Goal: Information Seeking & Learning: Learn about a topic

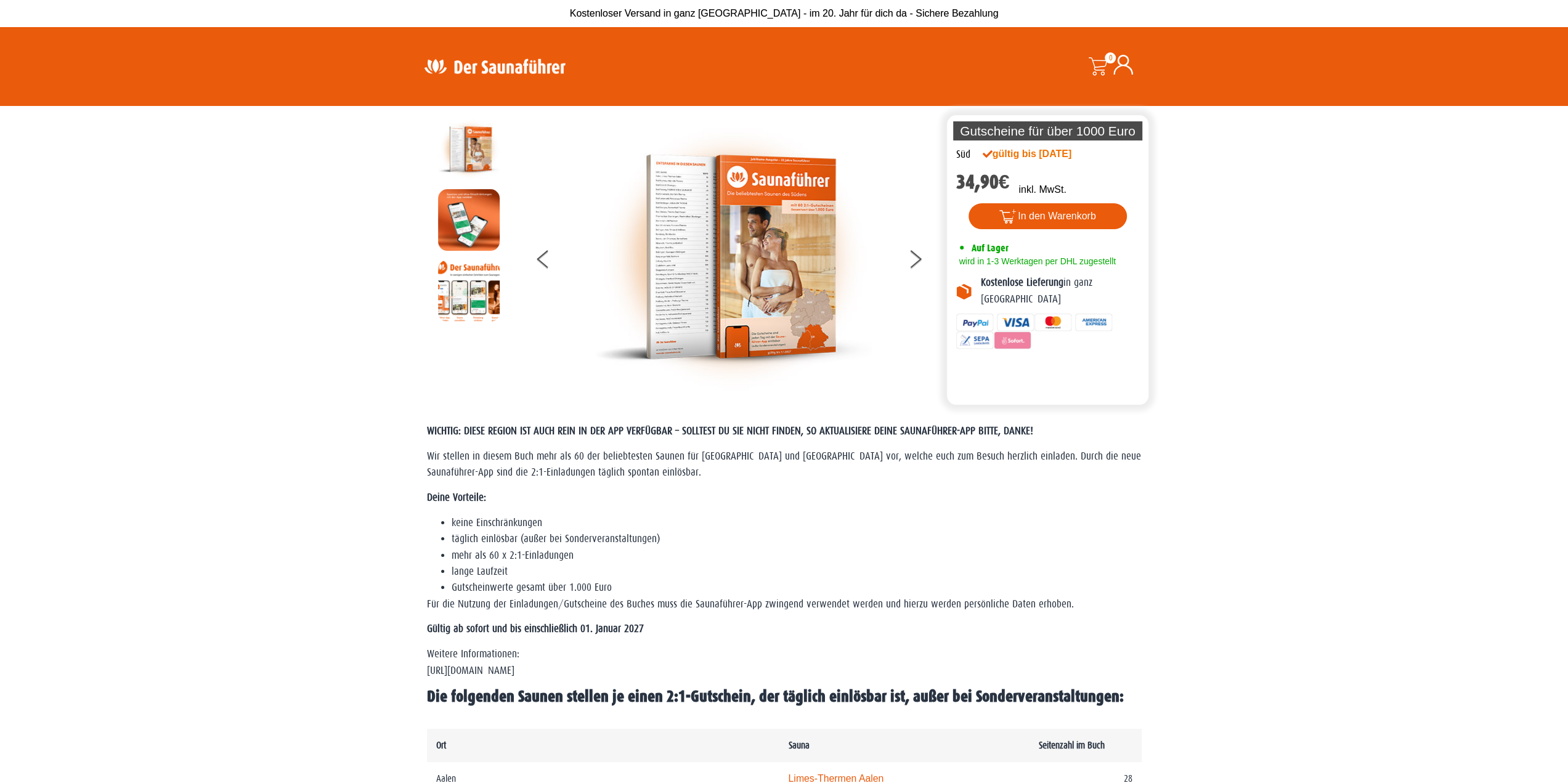
click at [905, 257] on div at bounding box center [733, 257] width 422 height 277
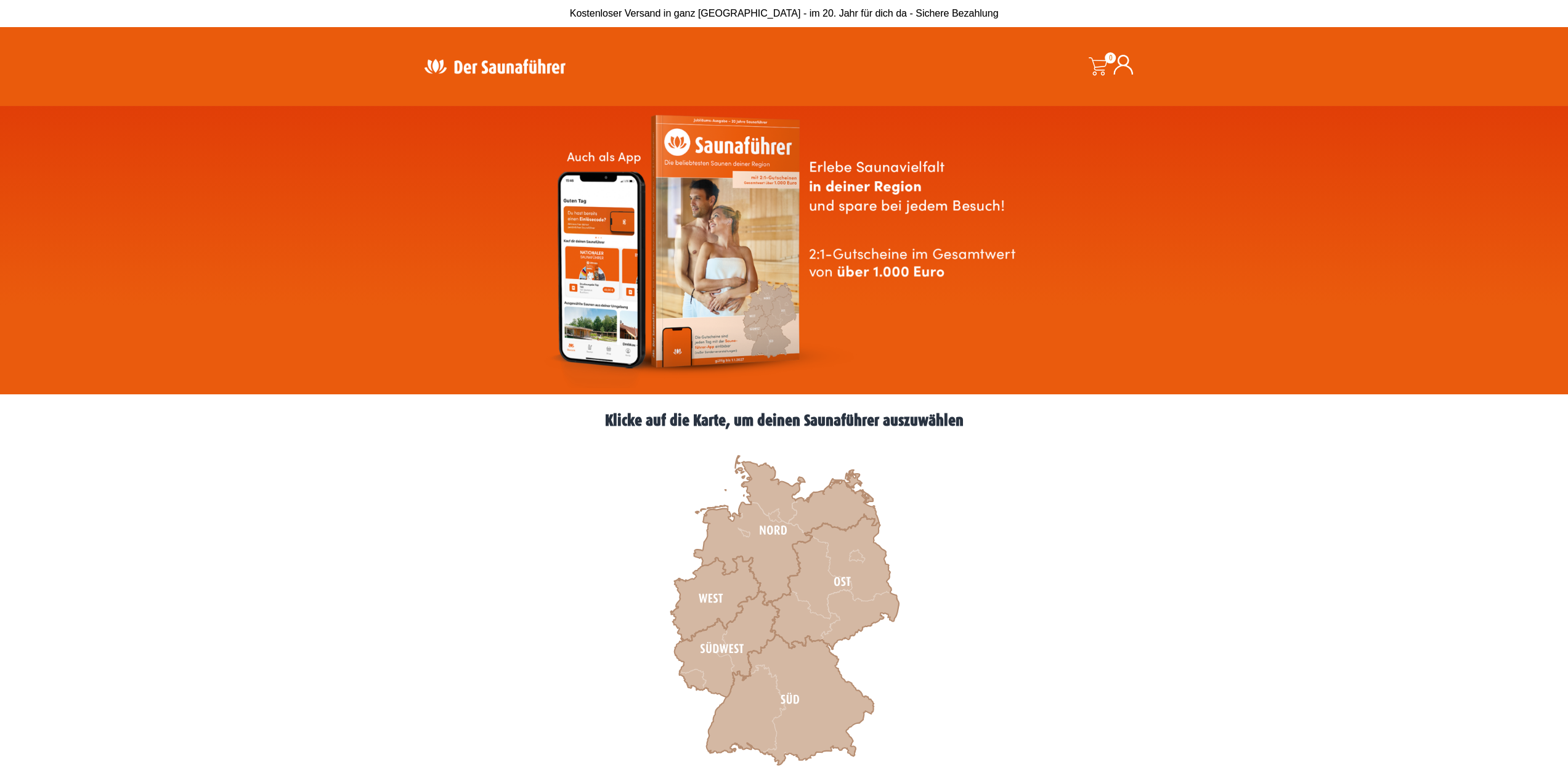
click at [514, 70] on img at bounding box center [494, 66] width 160 height 24
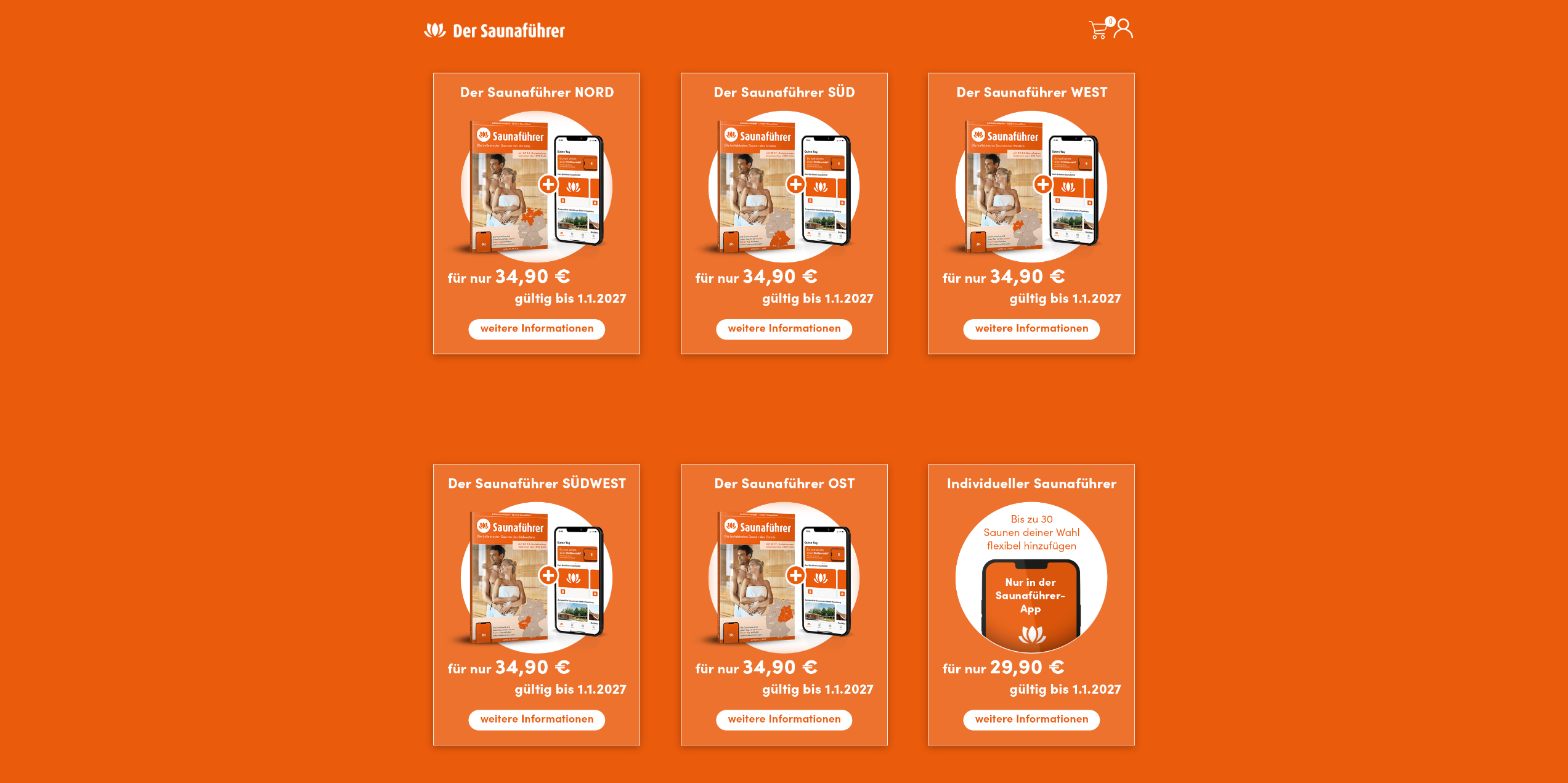
scroll to position [801, 0]
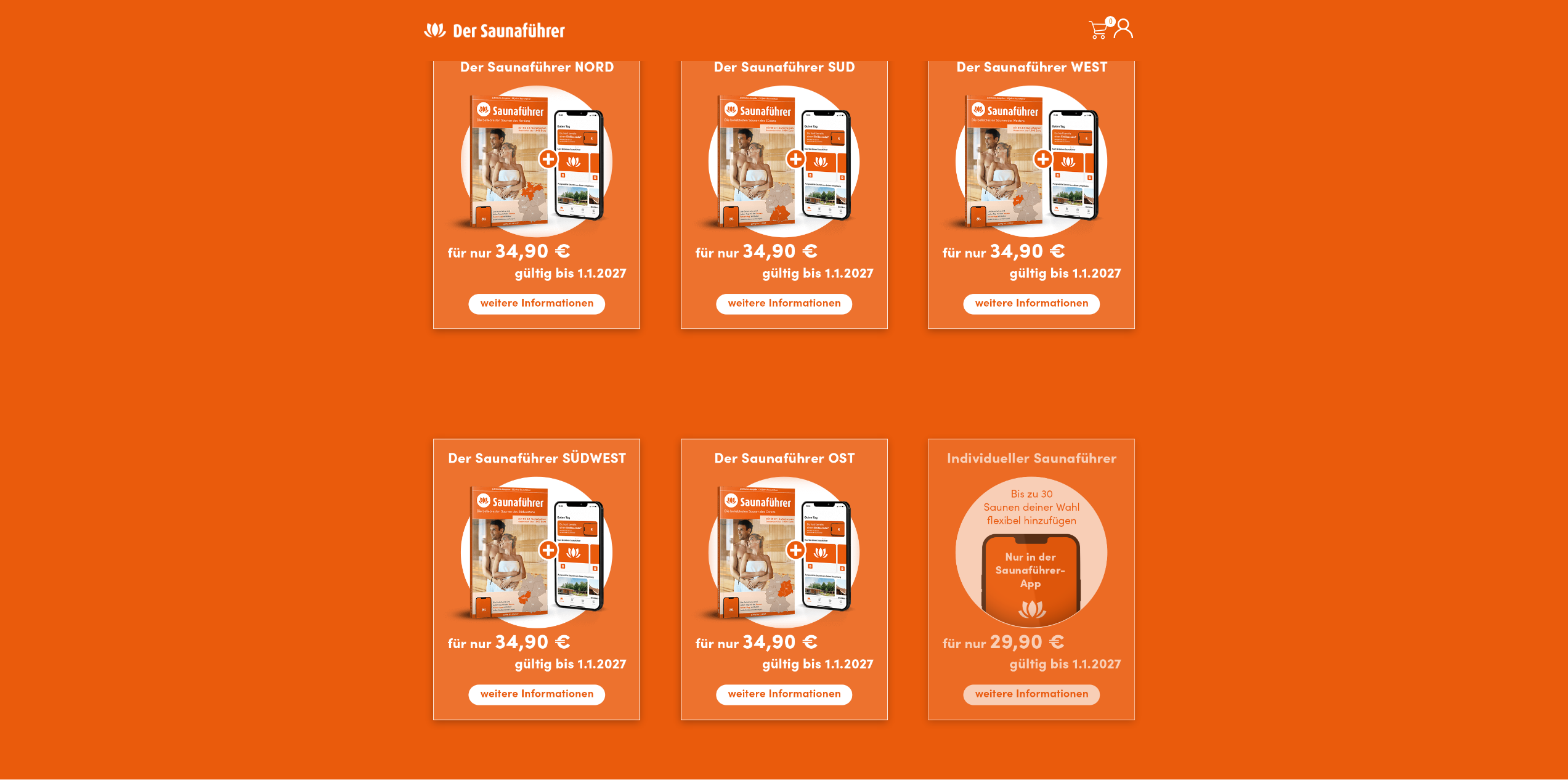
click at [1037, 703] on img at bounding box center [1031, 579] width 207 height 282
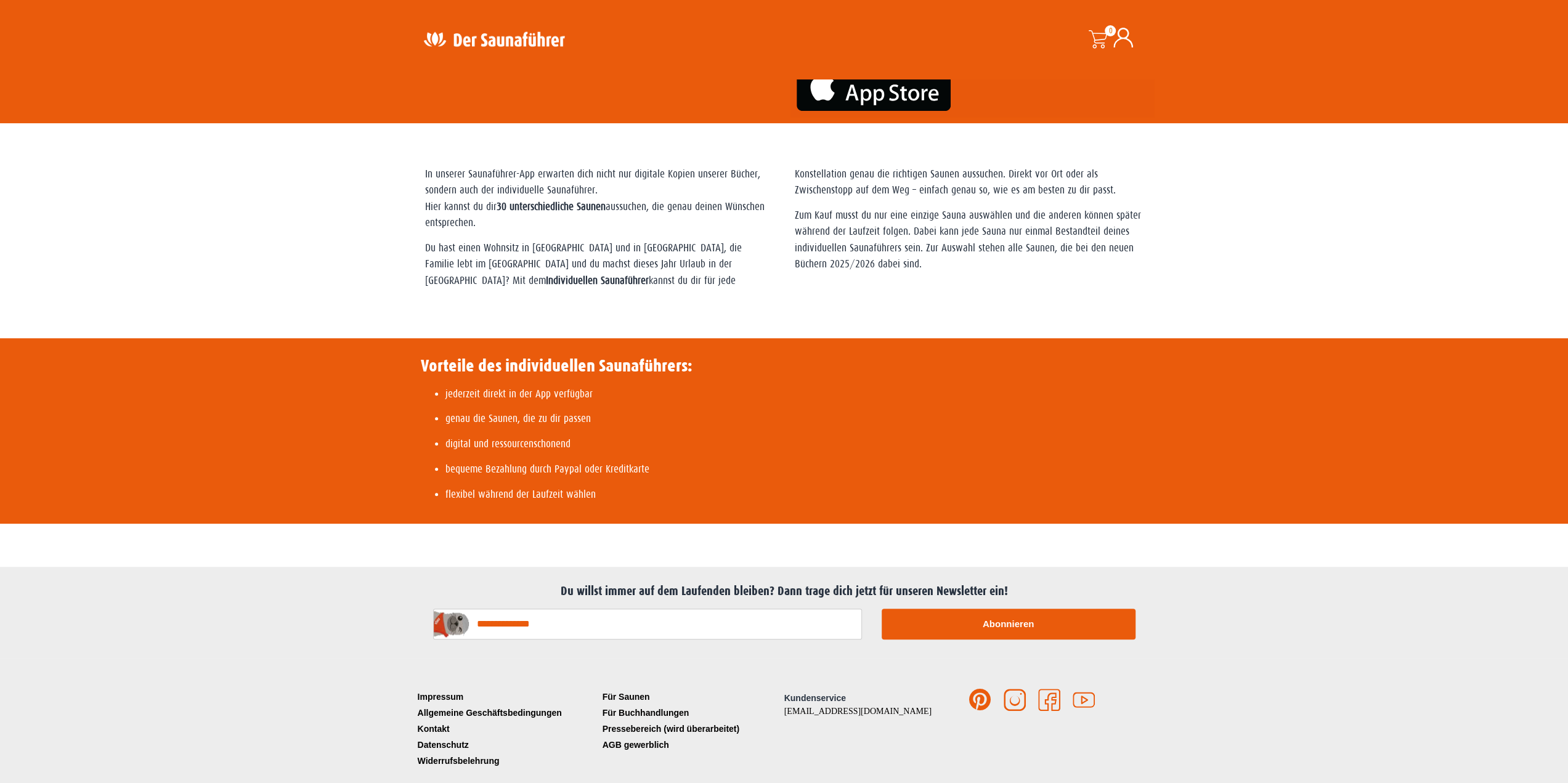
scroll to position [305, 0]
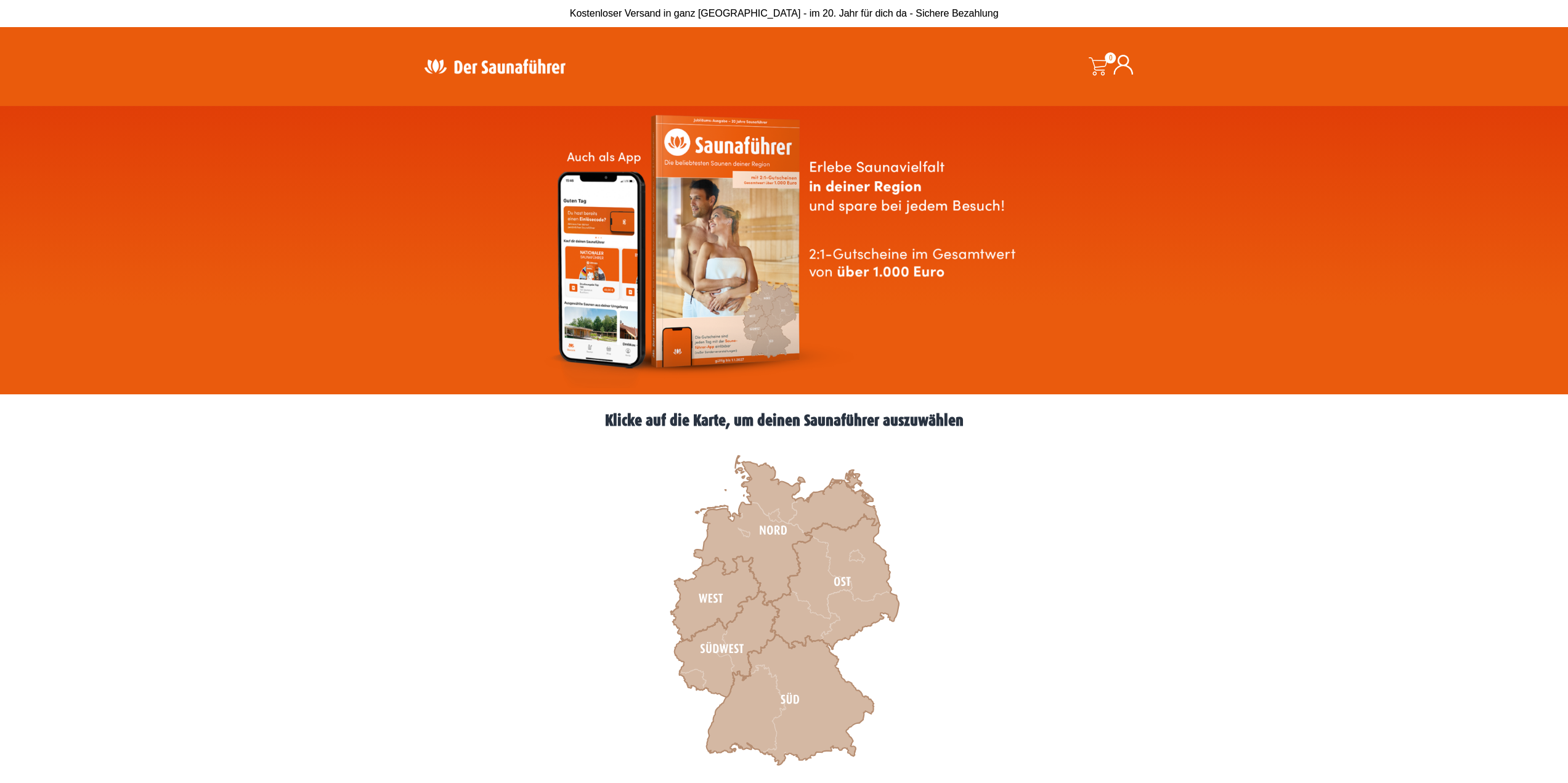
click at [1096, 66] on span at bounding box center [1097, 66] width 19 height 19
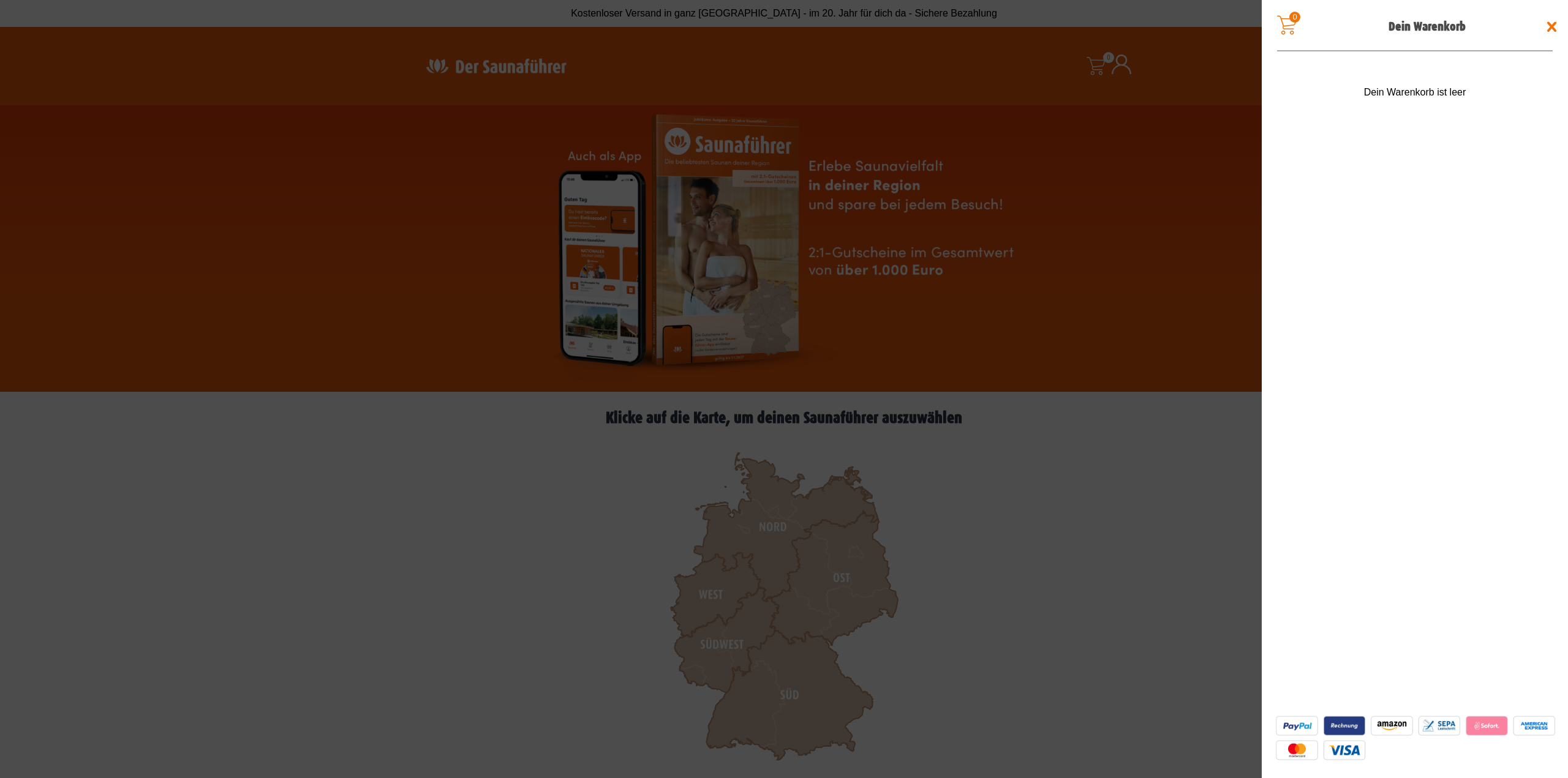
click at [1548, 28] on span at bounding box center [1552, 27] width 19 height 19
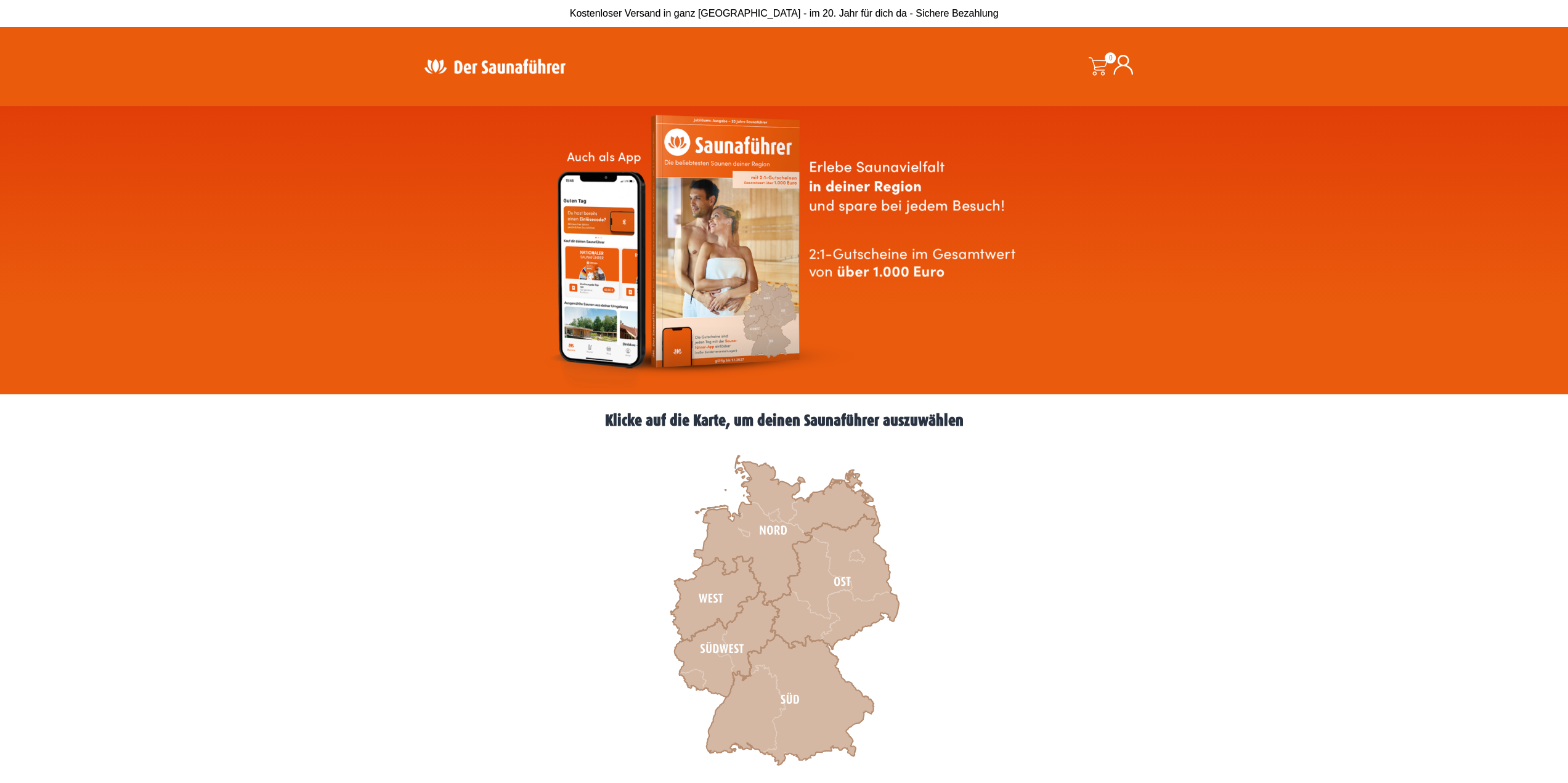
click at [613, 283] on img at bounding box center [784, 250] width 483 height 276
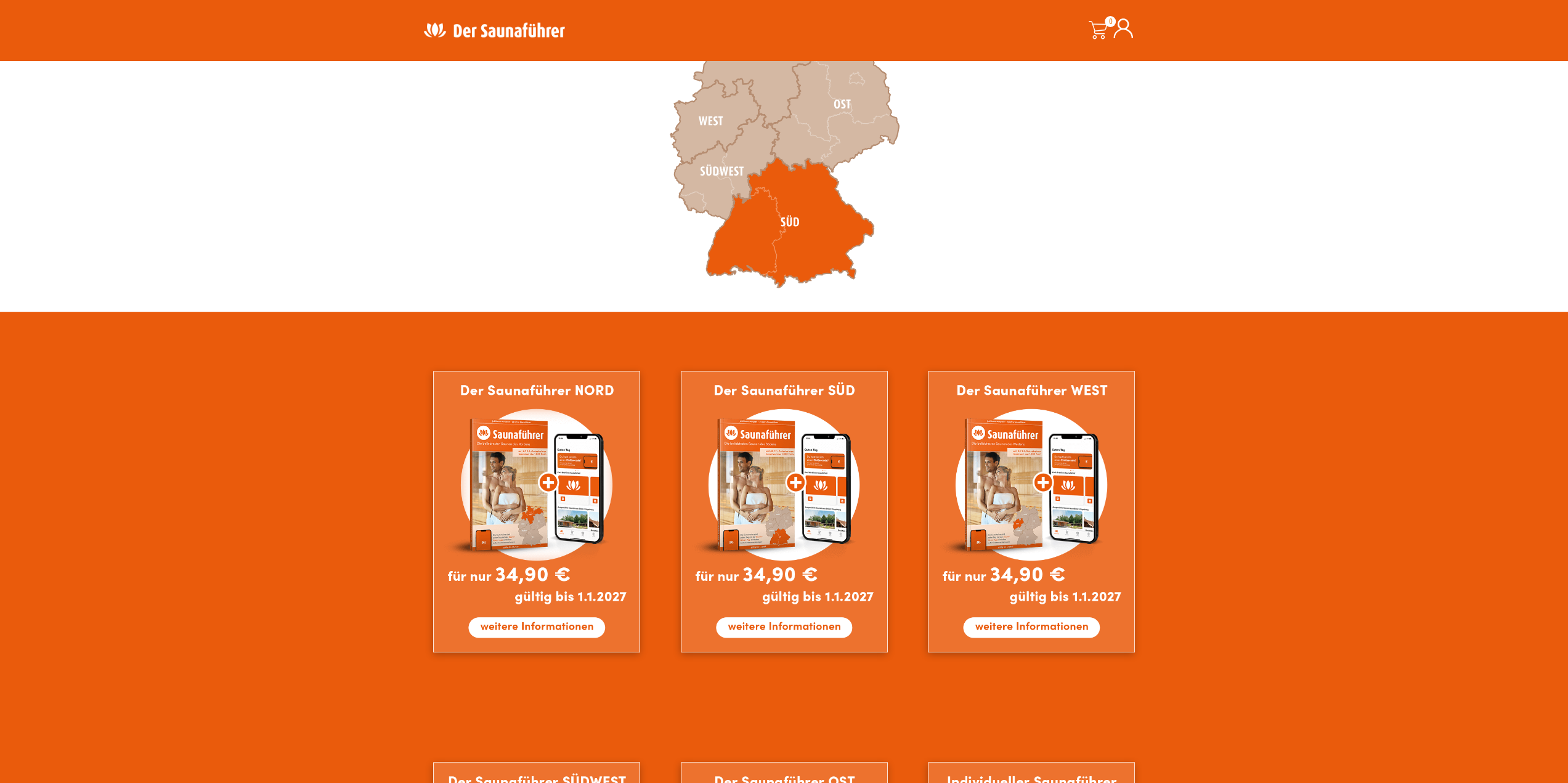
scroll to position [431, 0]
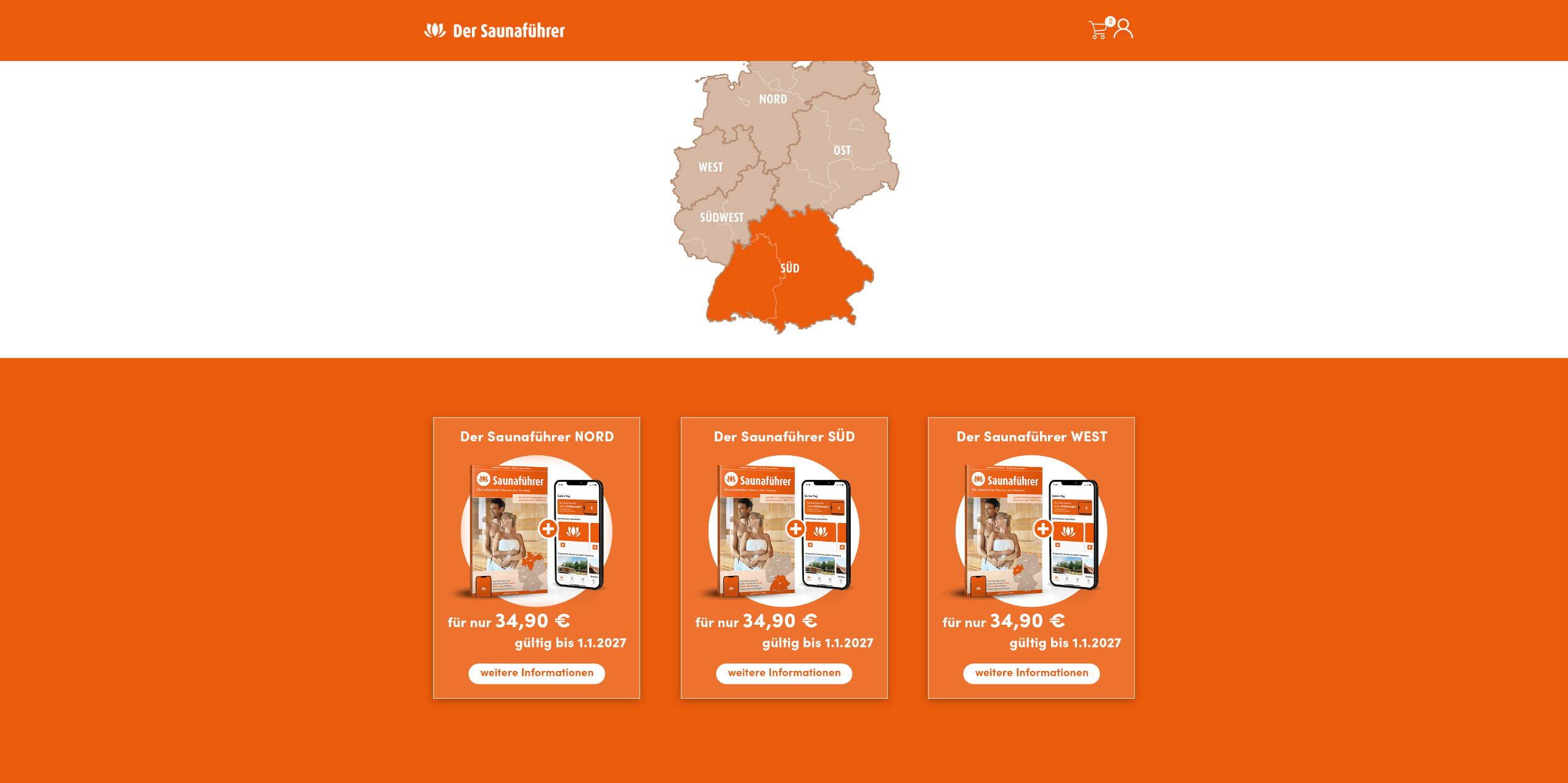
click at [802, 296] on icon at bounding box center [790, 269] width 168 height 131
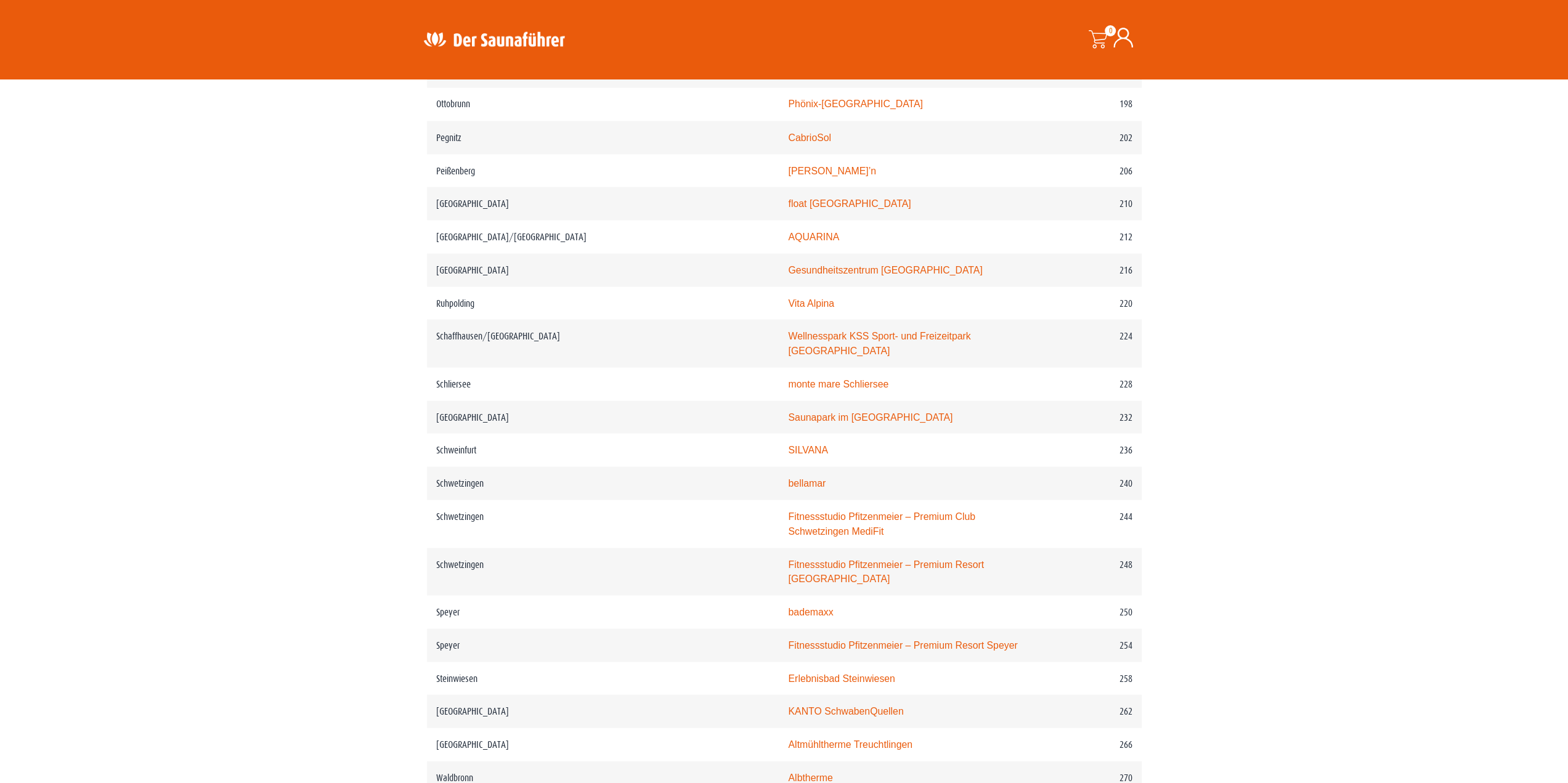
scroll to position [2341, 0]
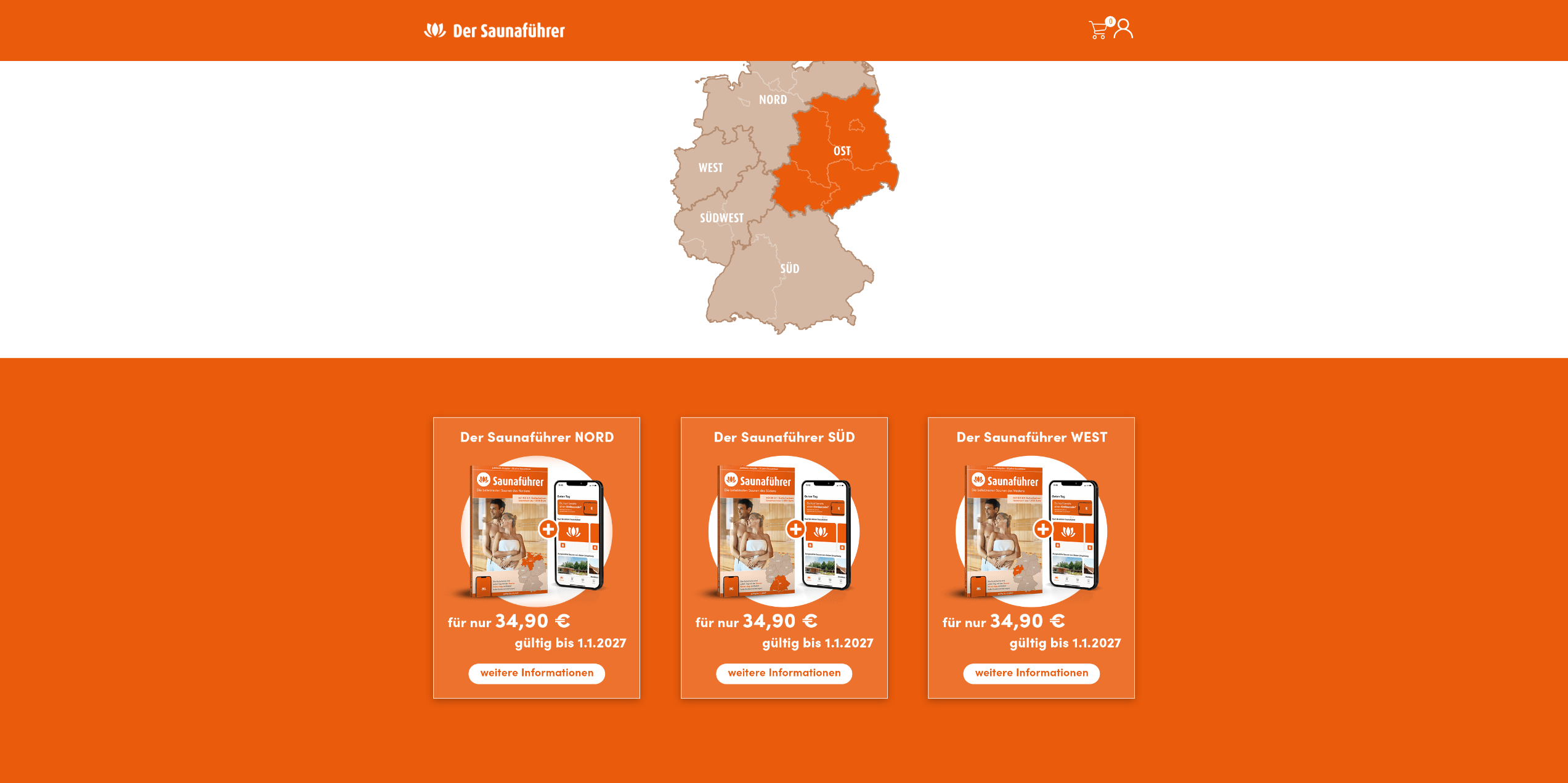
click at [810, 188] on icon at bounding box center [833, 150] width 128 height 135
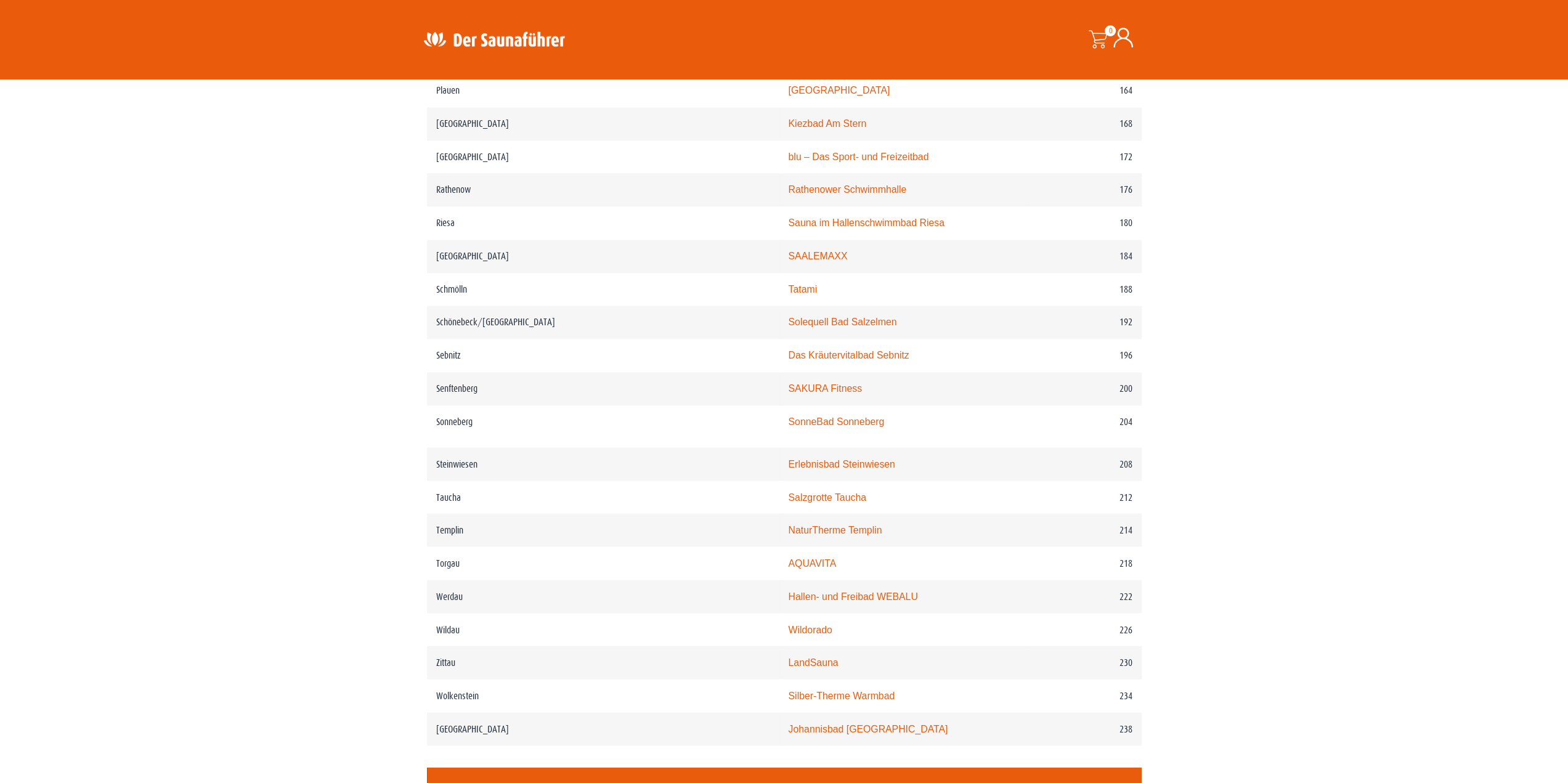
scroll to position [1971, 0]
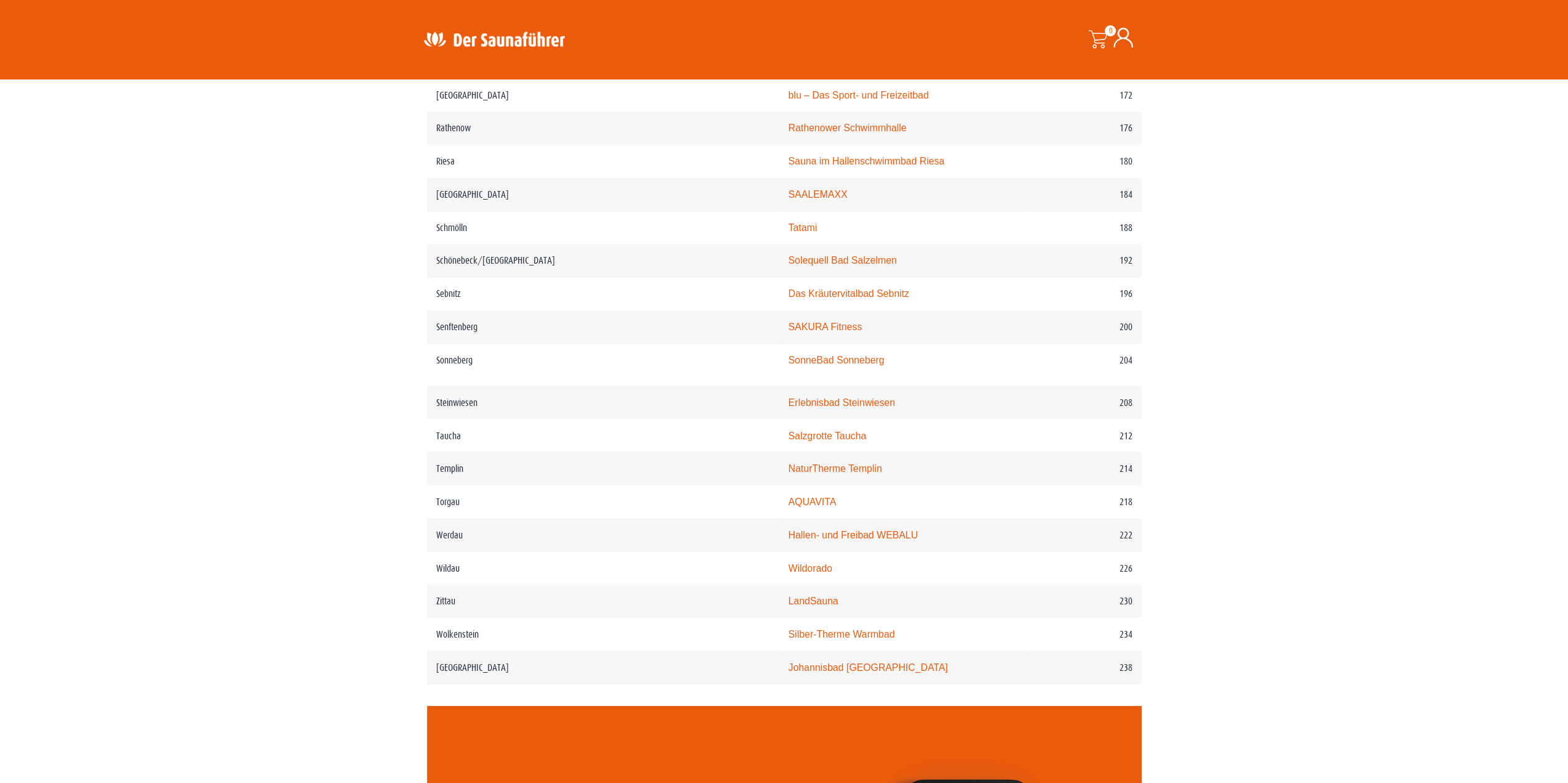
drag, startPoint x: 322, startPoint y: 584, endPoint x: 310, endPoint y: 576, distance: 14.4
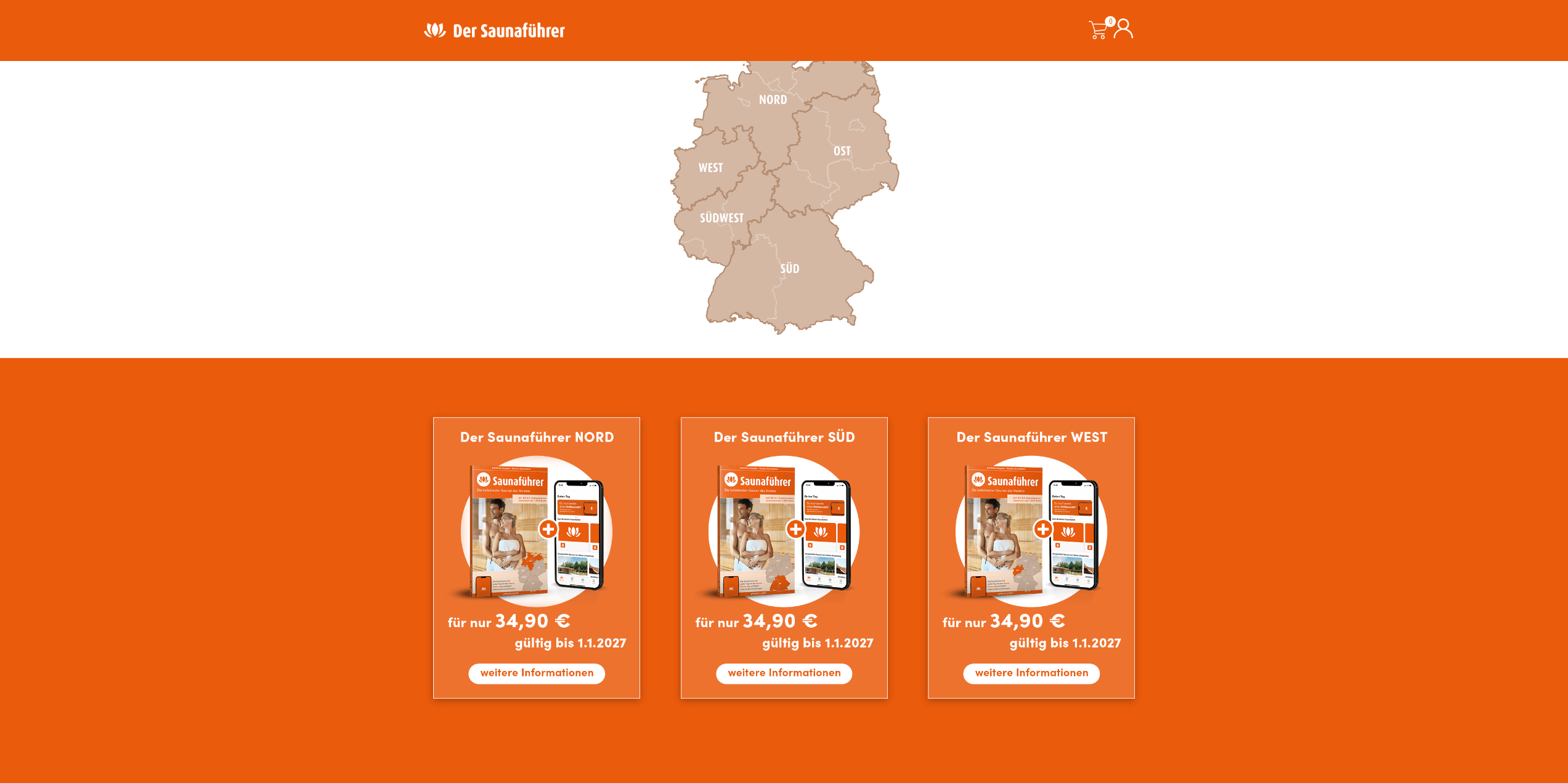
scroll to position [219, 0]
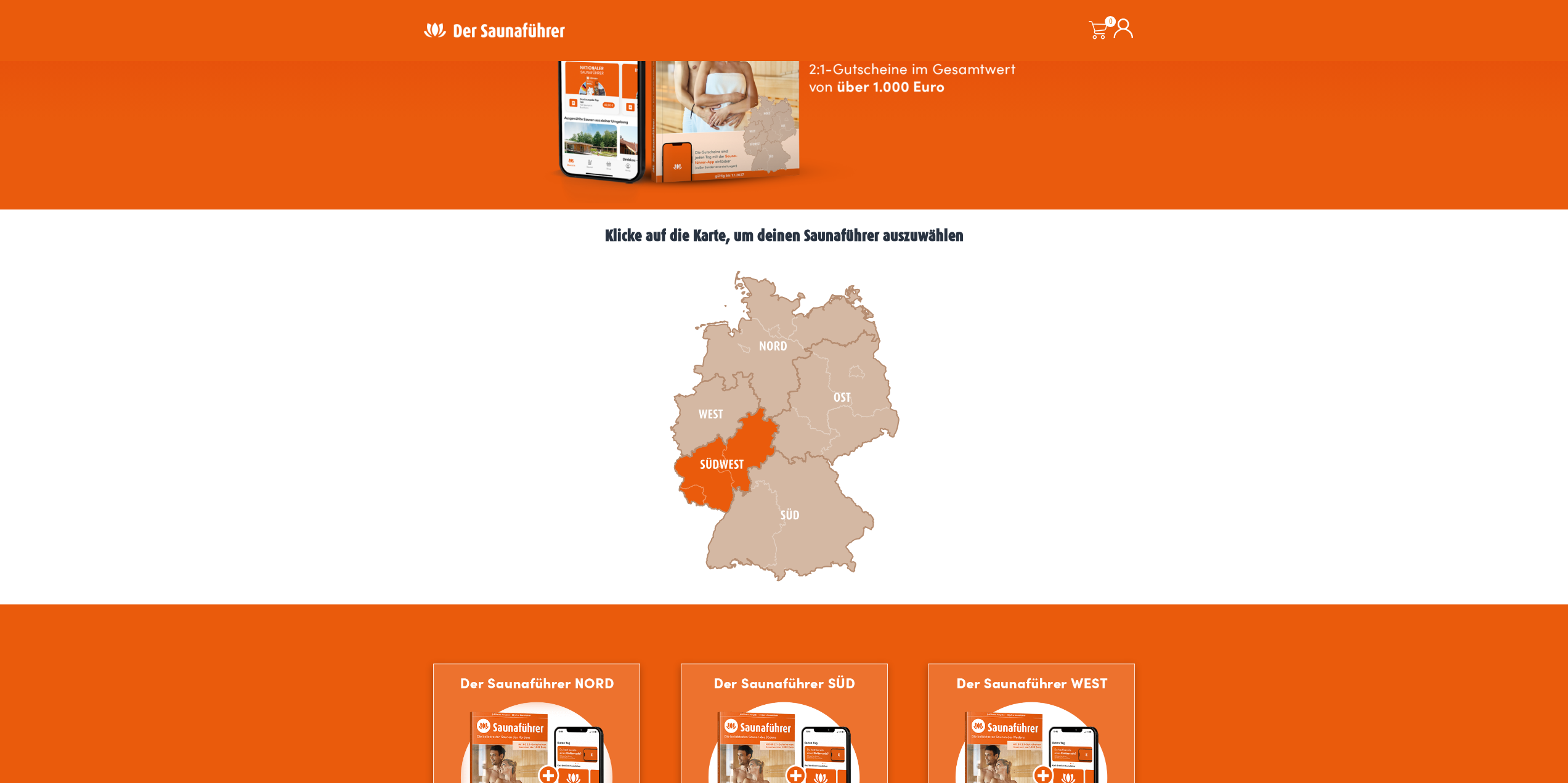
click at [696, 456] on icon at bounding box center [726, 459] width 105 height 106
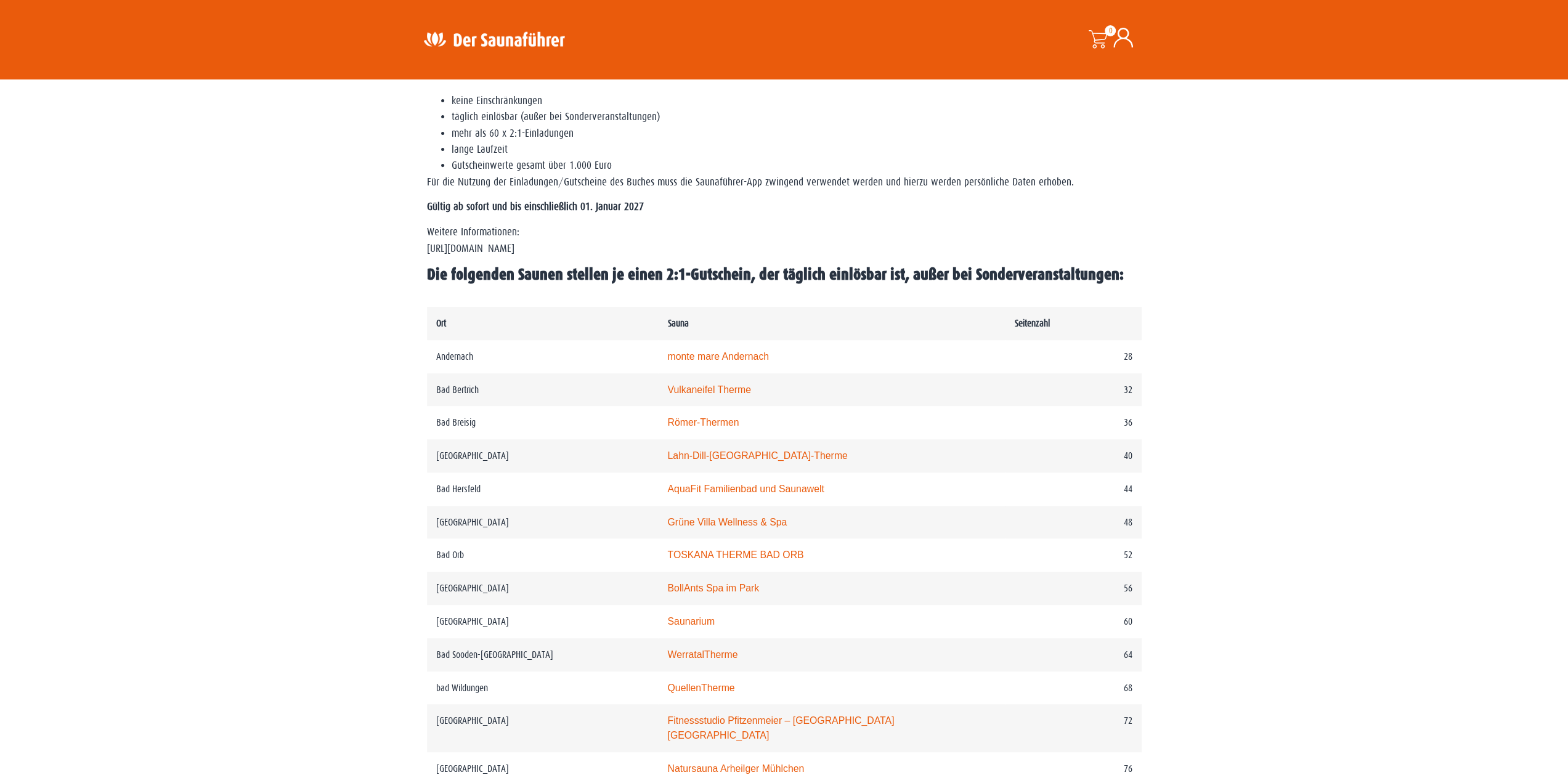
scroll to position [493, 0]
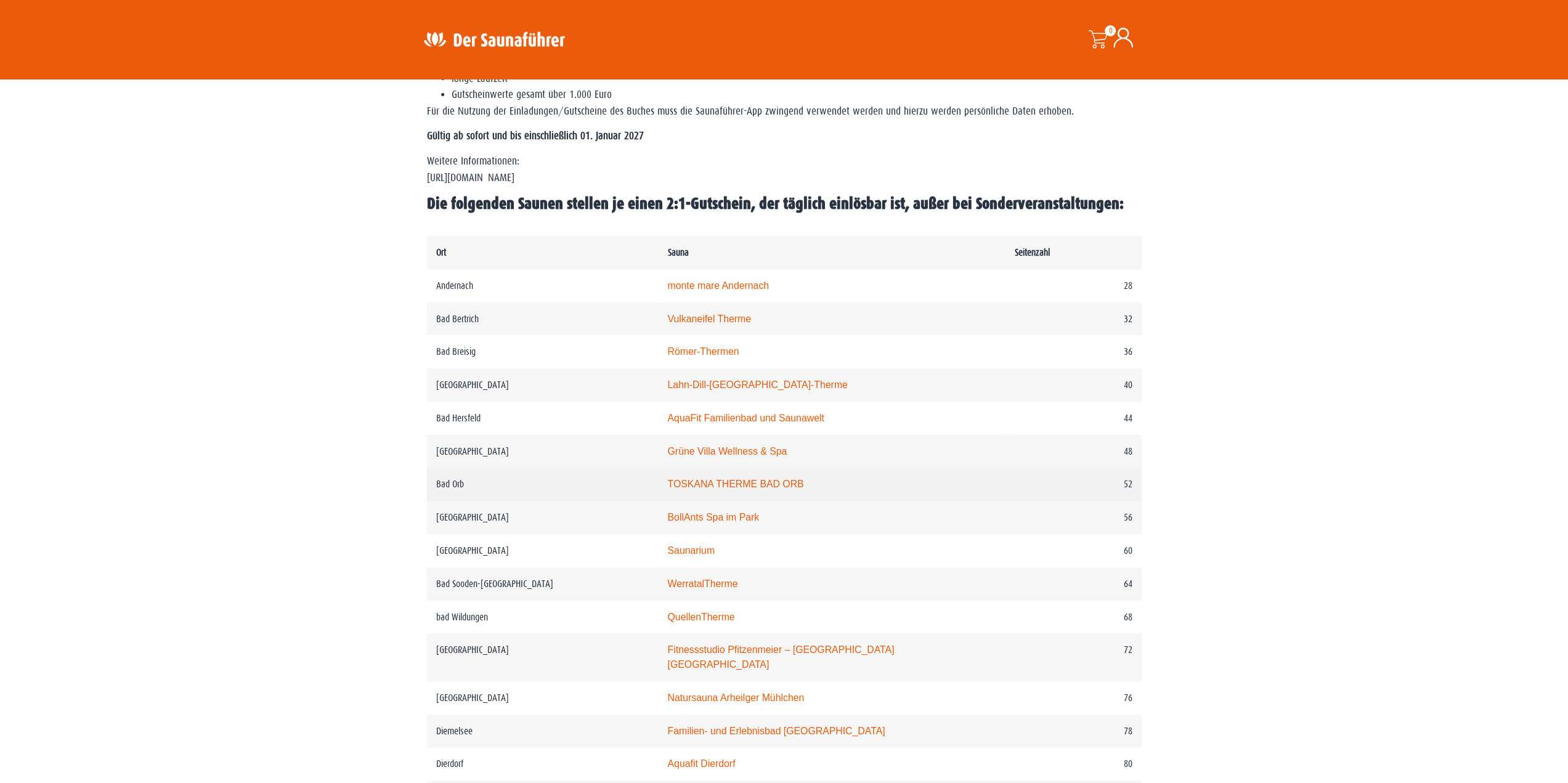
click at [727, 487] on link "TOSKANA THERME BAD ORB" at bounding box center [735, 483] width 136 height 10
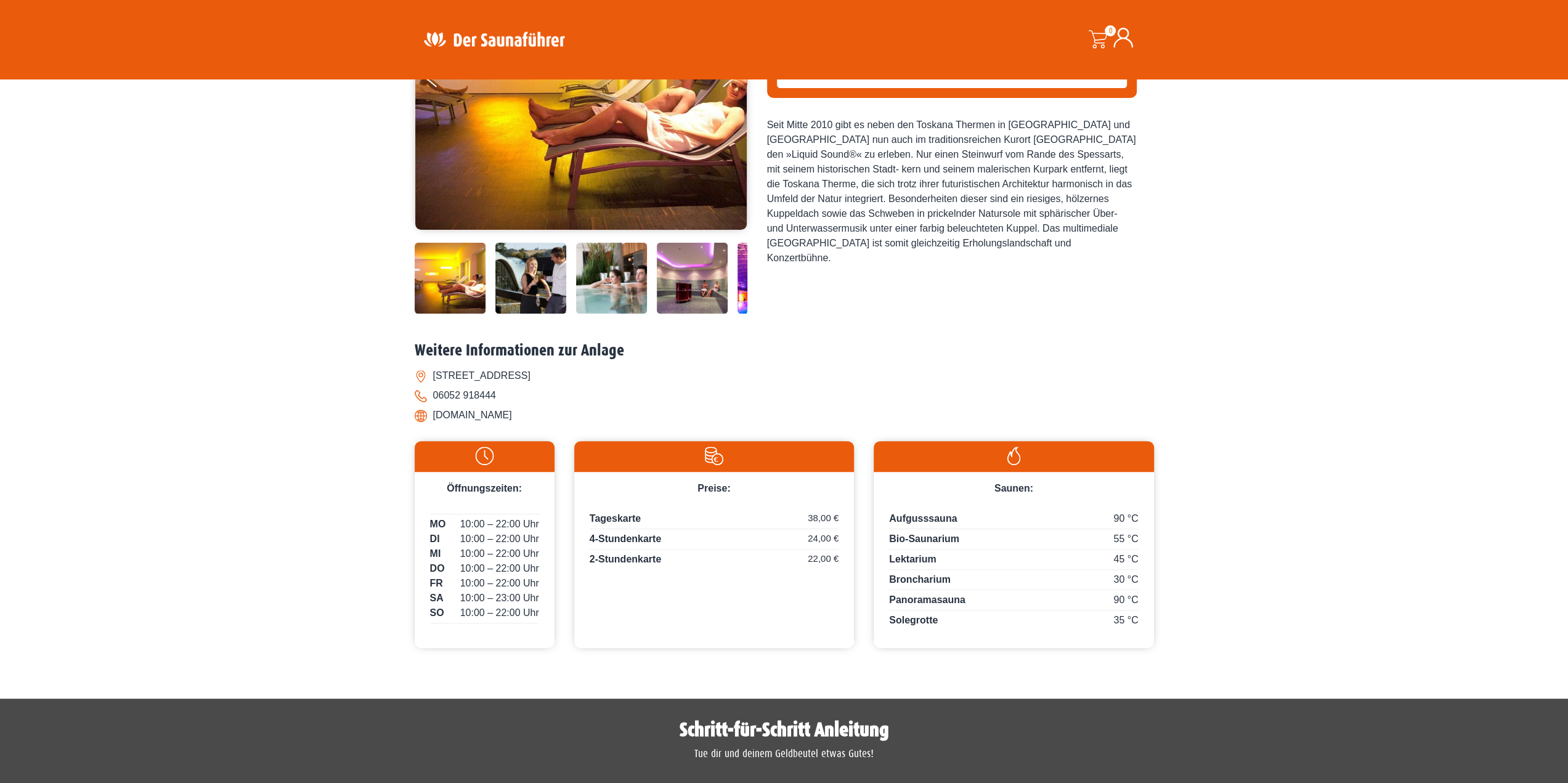
scroll to position [62, 0]
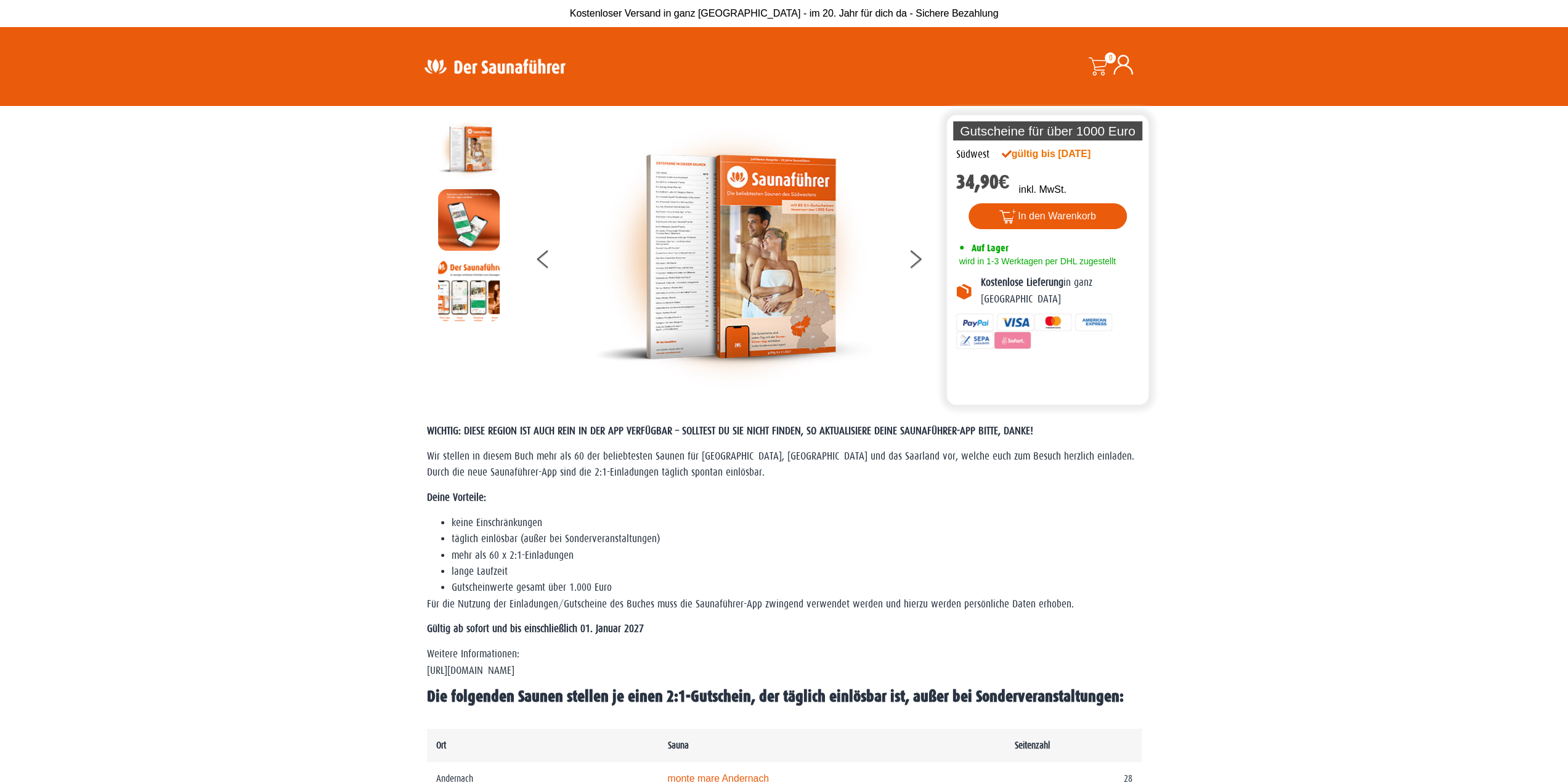
drag, startPoint x: 400, startPoint y: 381, endPoint x: 393, endPoint y: 379, distance: 7.3
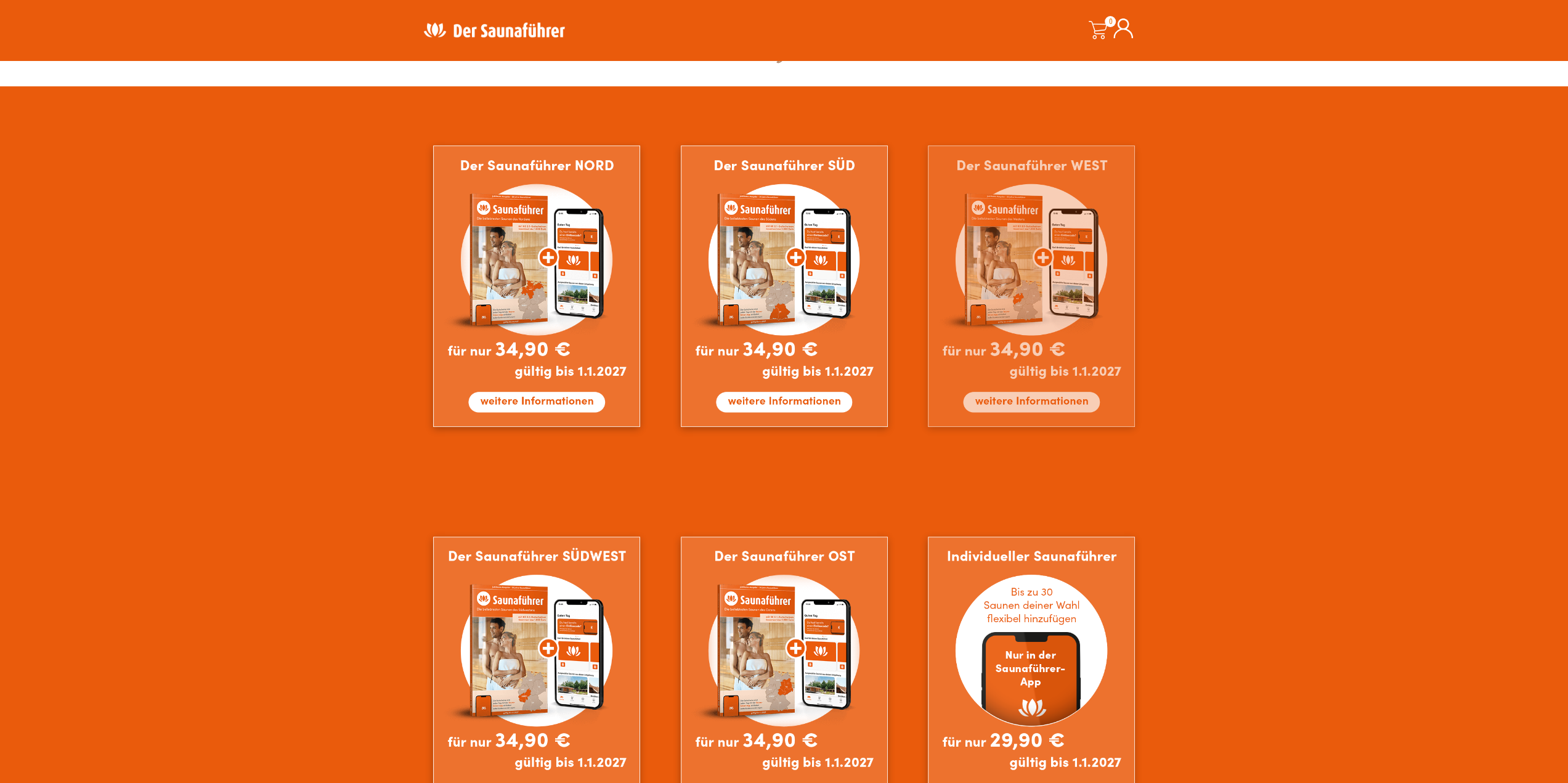
scroll to position [897, 0]
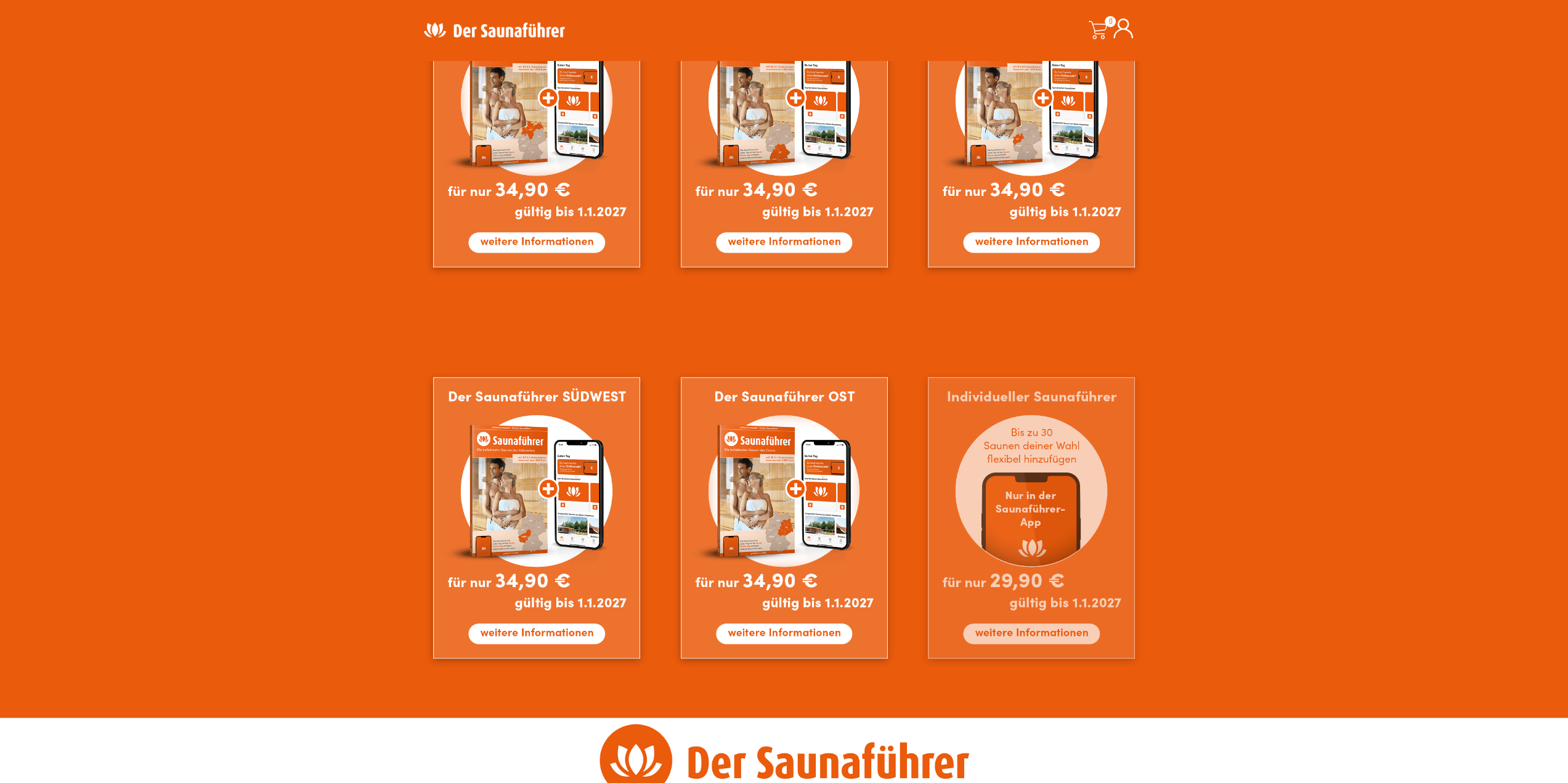
click at [1057, 522] on img at bounding box center [1031, 518] width 207 height 282
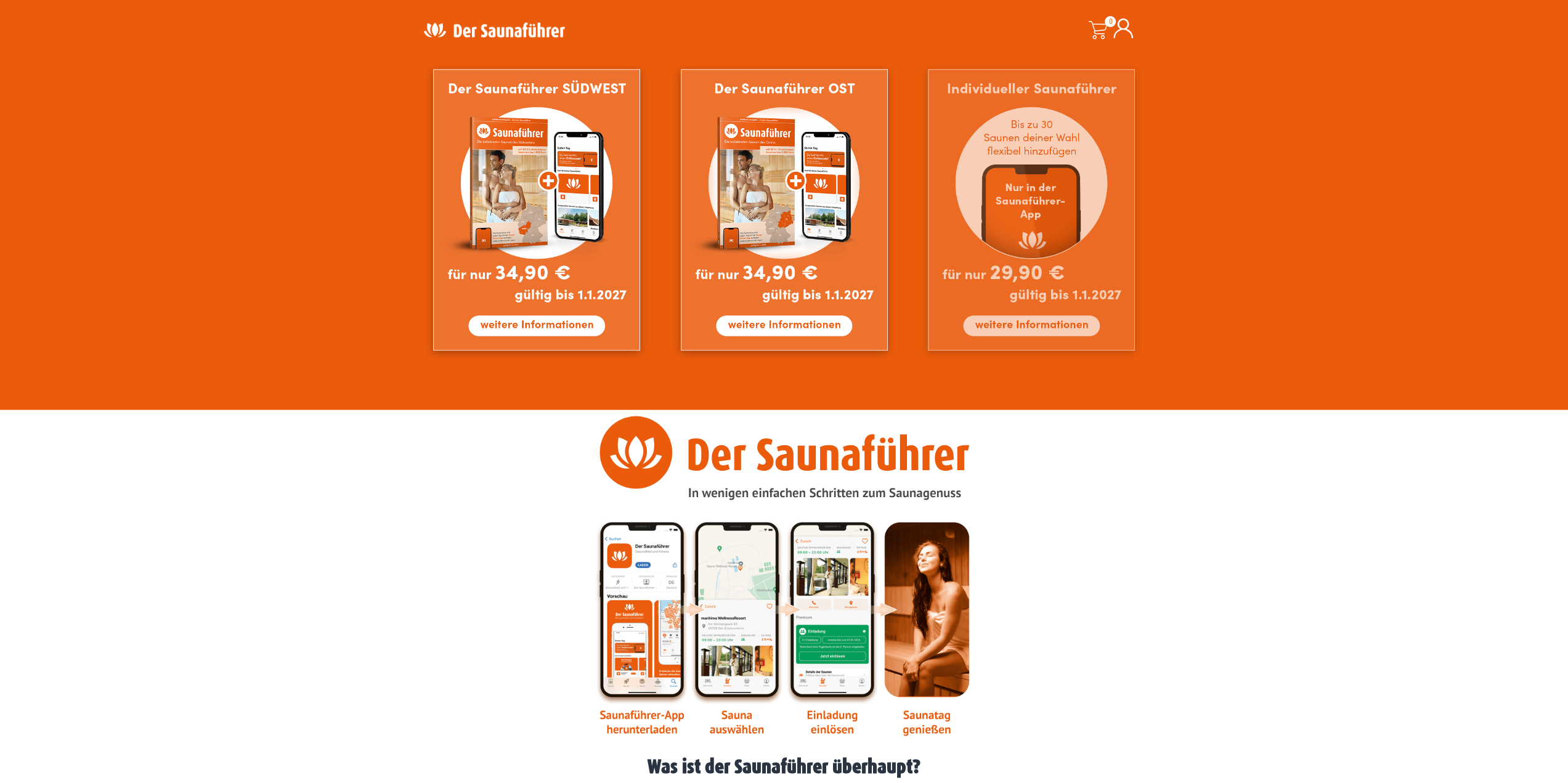
click at [1040, 242] on img at bounding box center [1031, 210] width 207 height 282
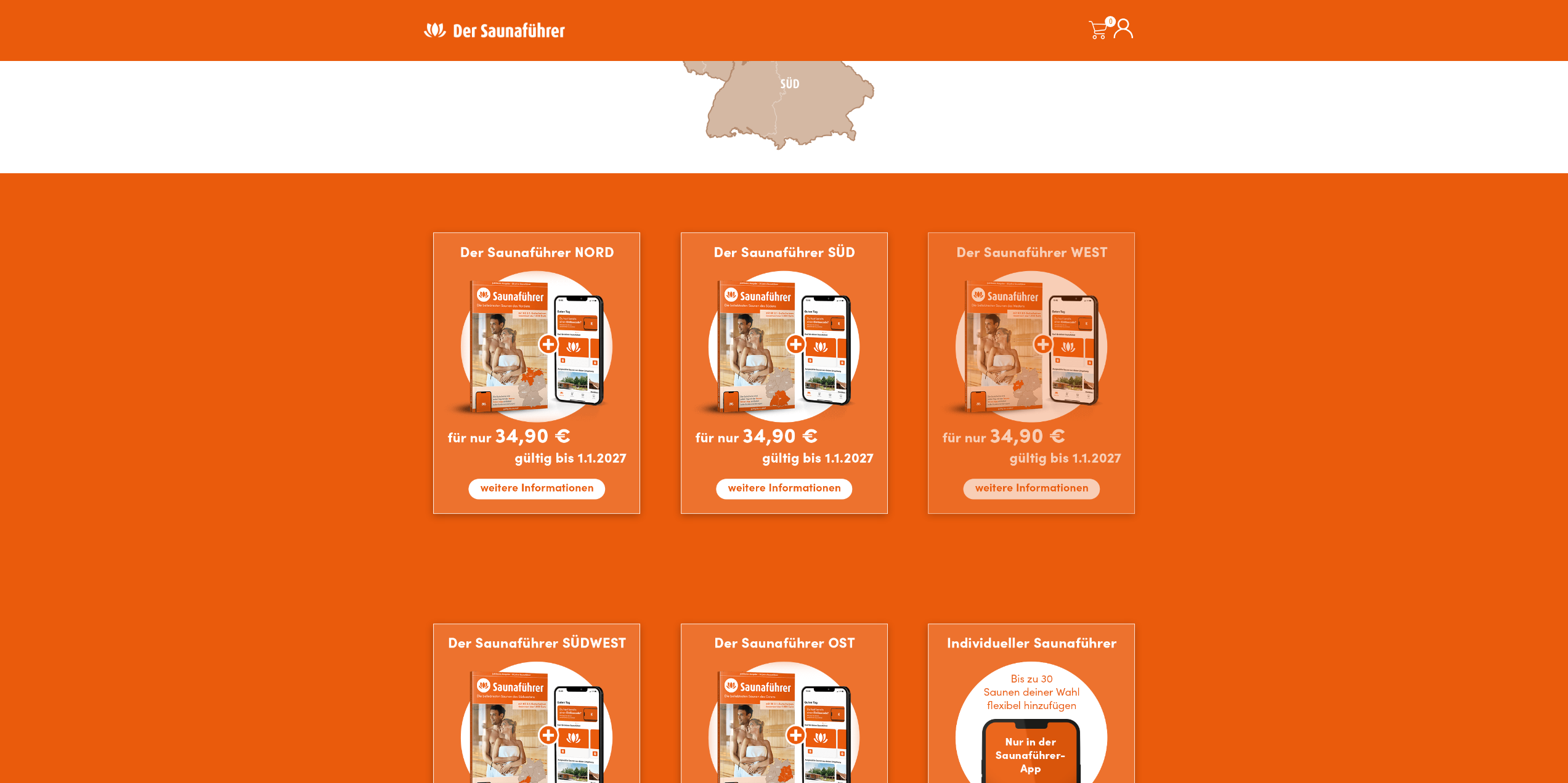
scroll to position [342, 0]
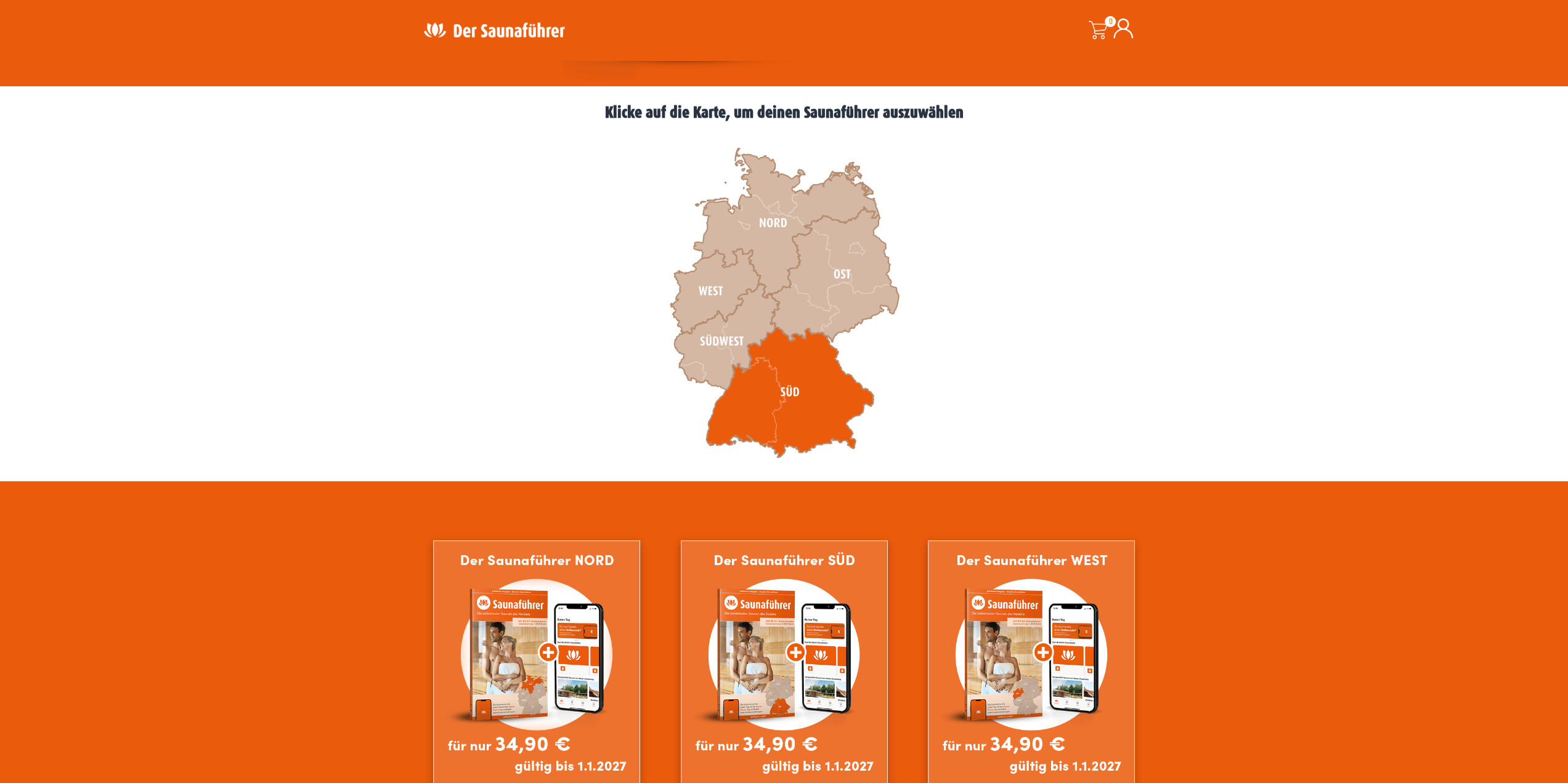
click at [779, 388] on icon at bounding box center [790, 392] width 168 height 131
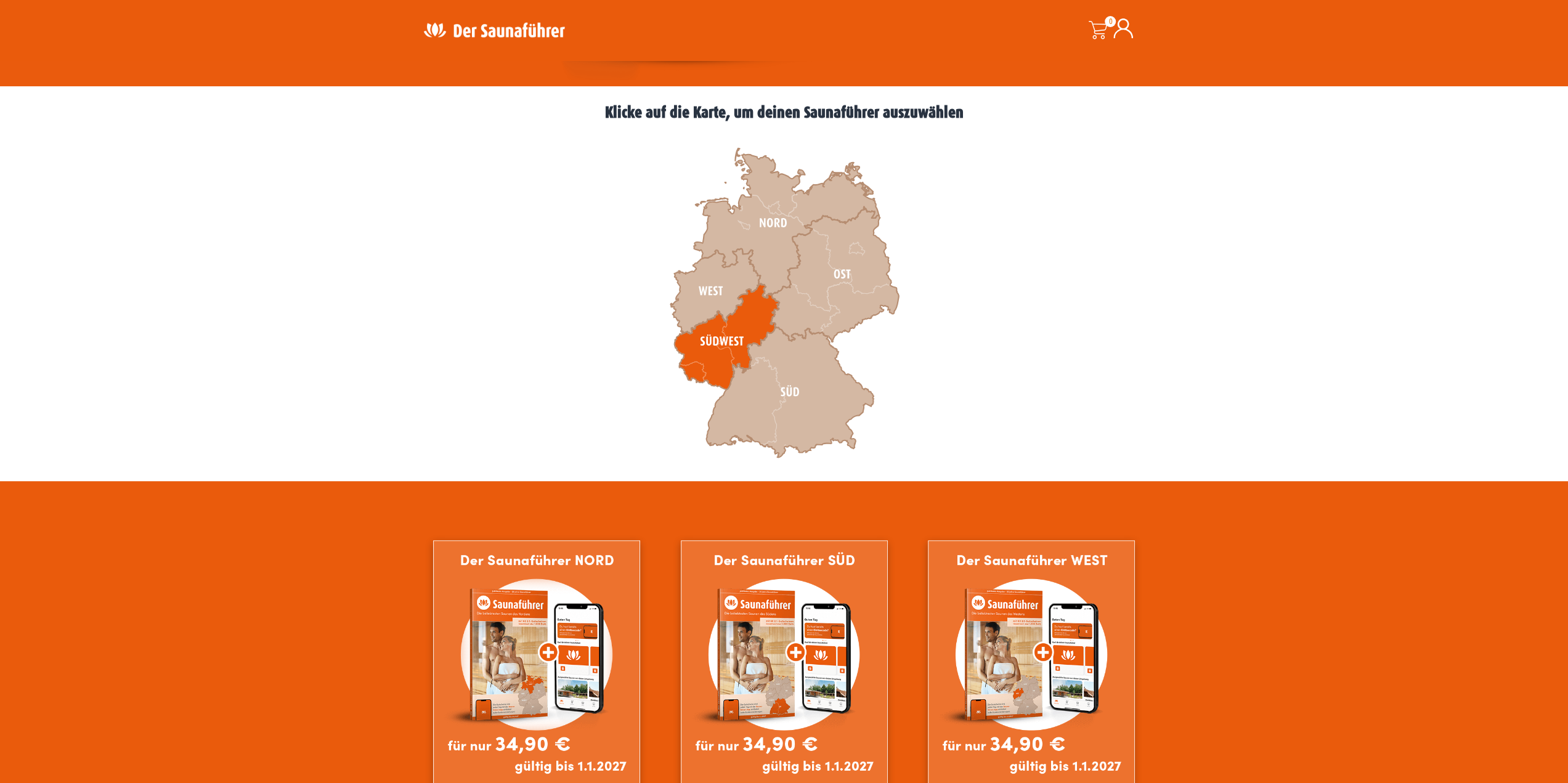
click at [712, 330] on icon at bounding box center [726, 336] width 105 height 106
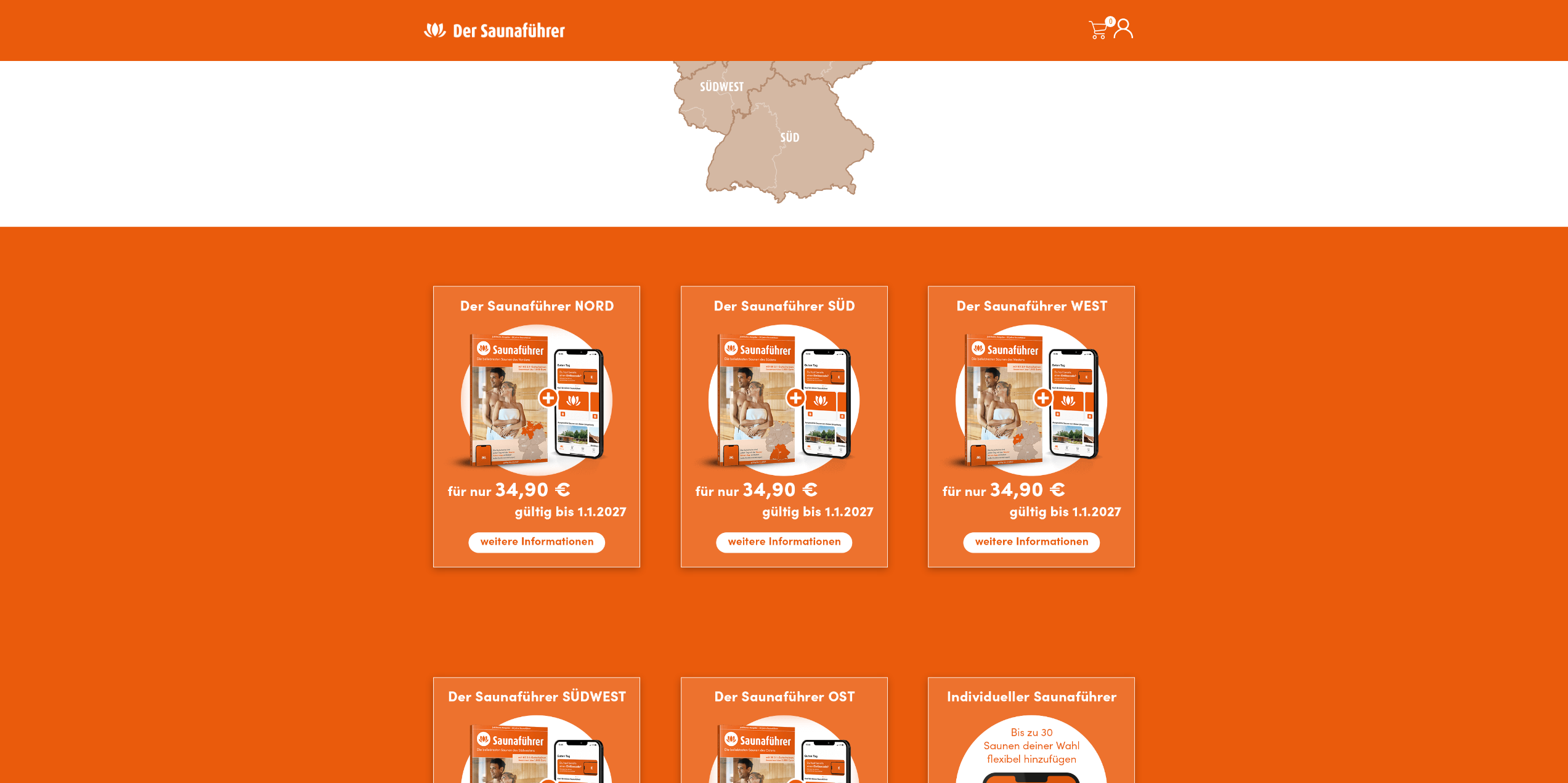
scroll to position [365, 0]
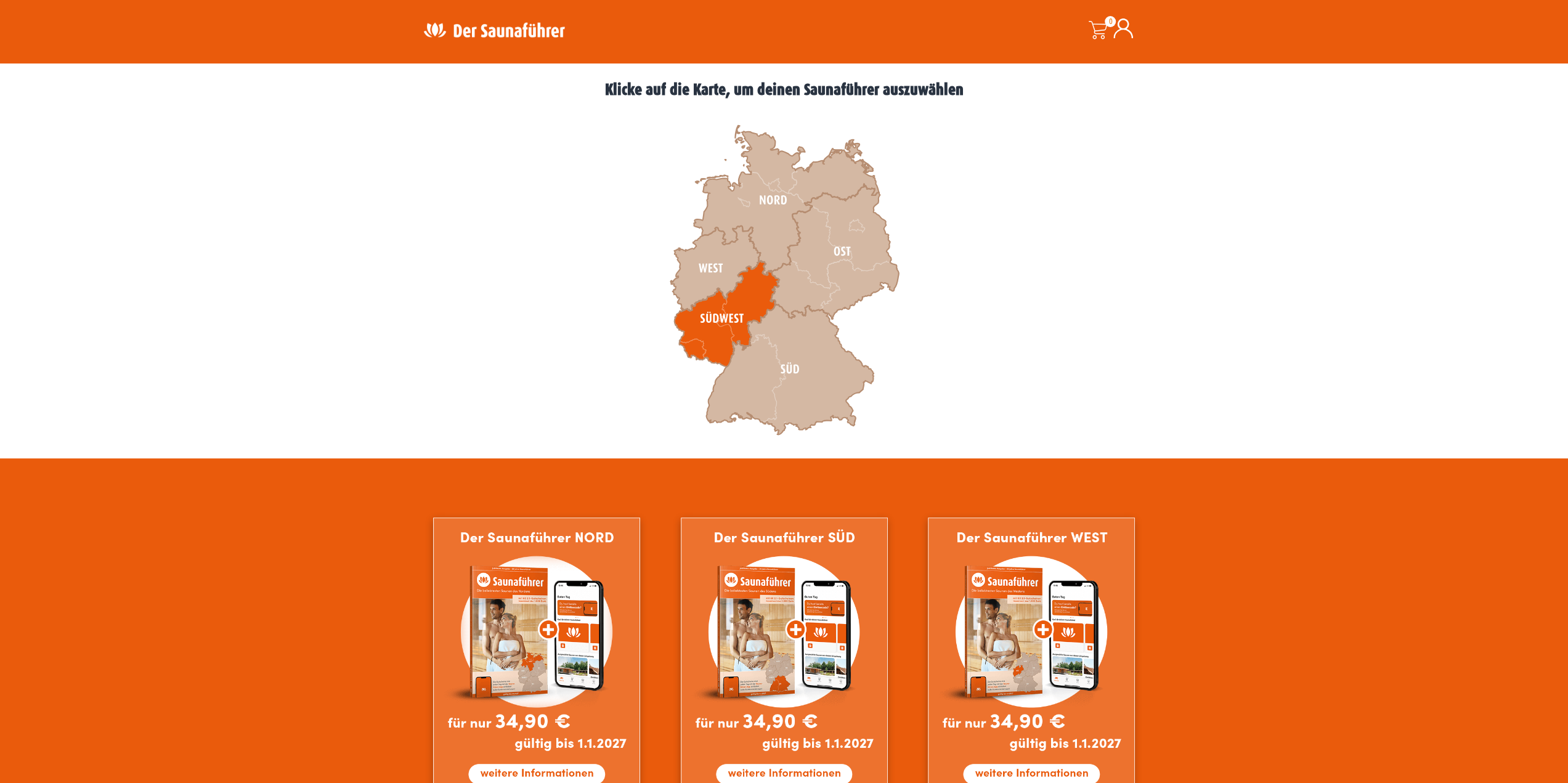
click at [727, 309] on icon at bounding box center [726, 313] width 105 height 106
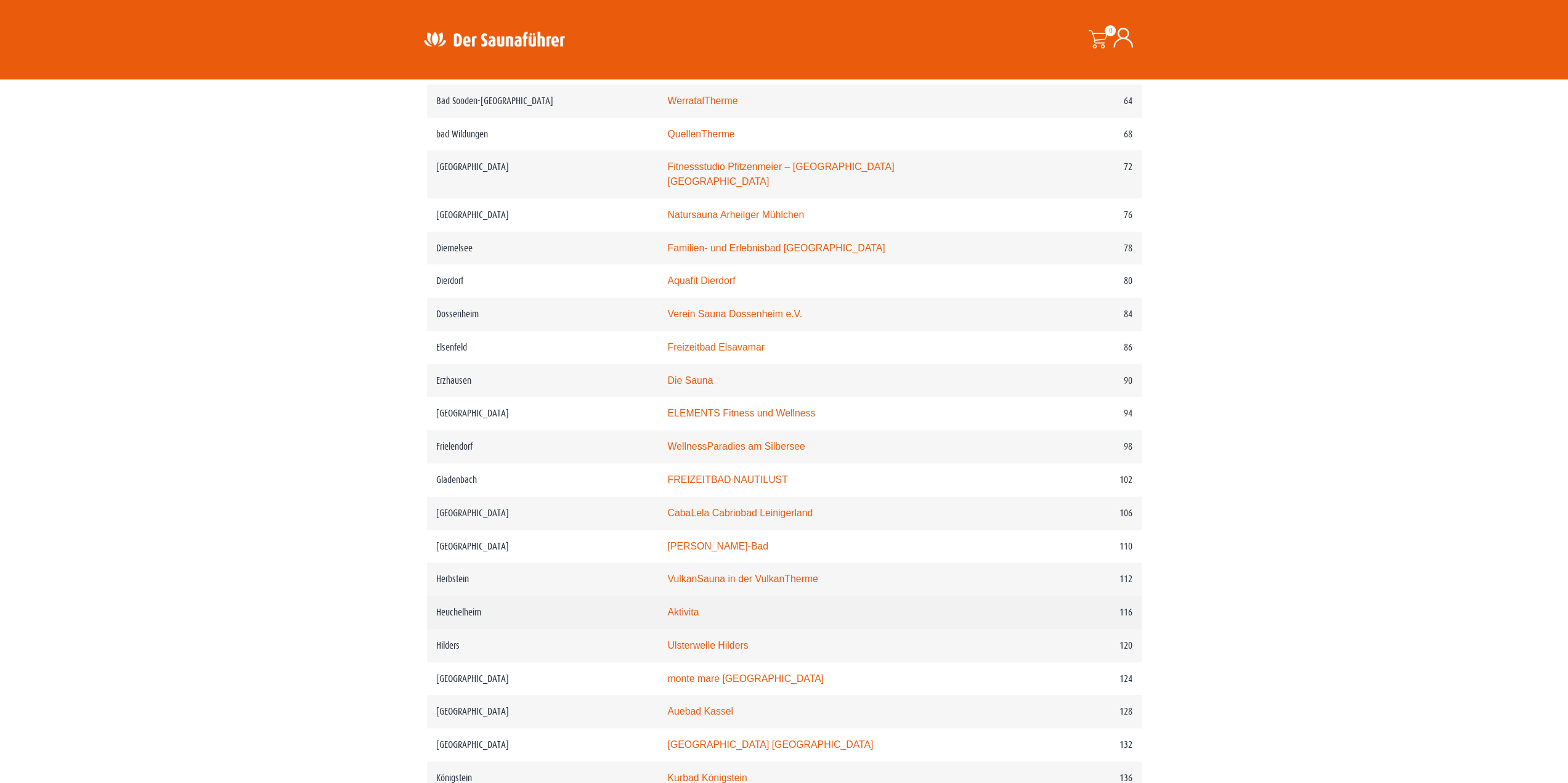
scroll to position [986, 0]
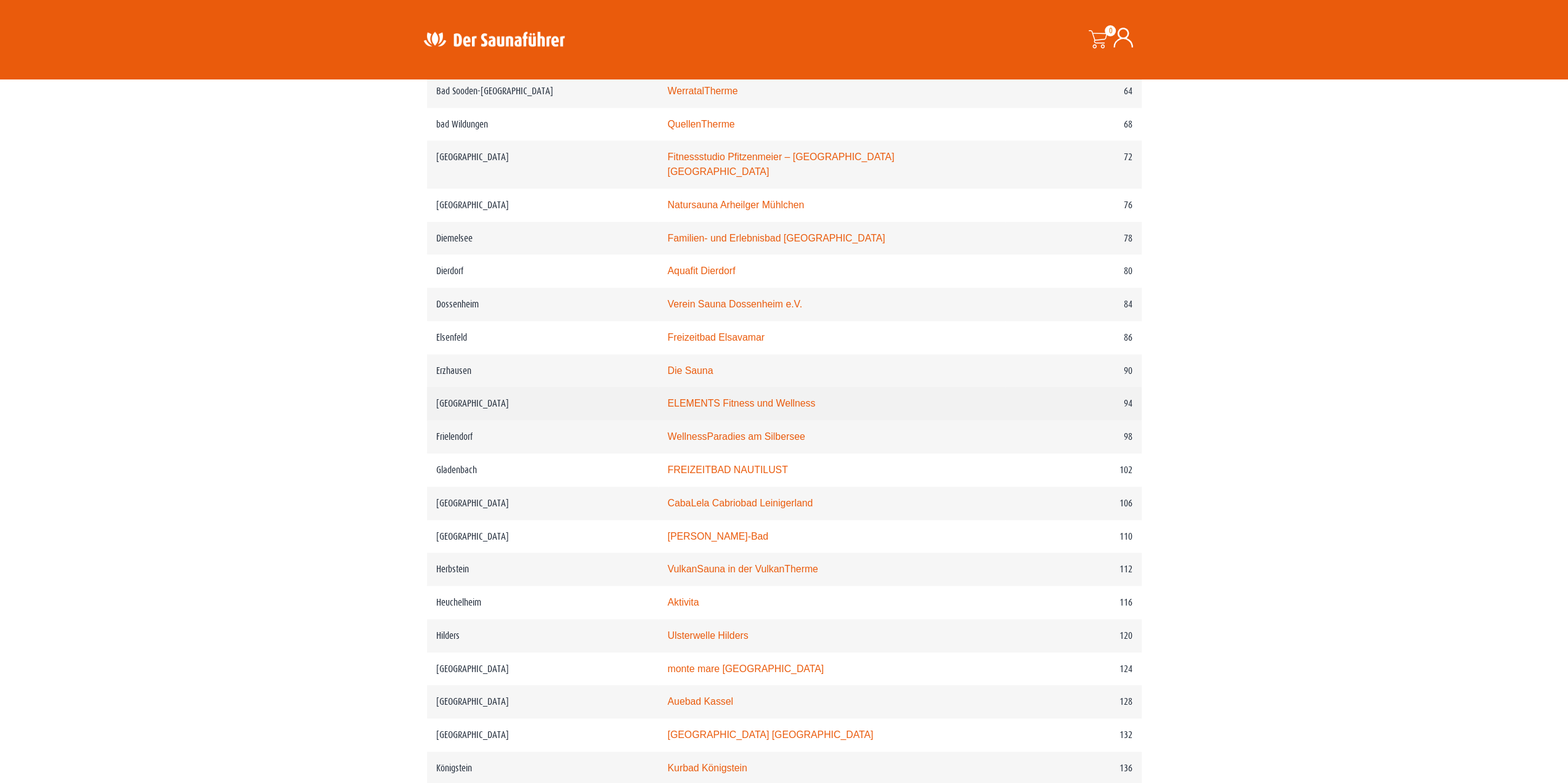
click at [703, 399] on link "ELEMENTS Fitness und Wellness" at bounding box center [741, 403] width 148 height 10
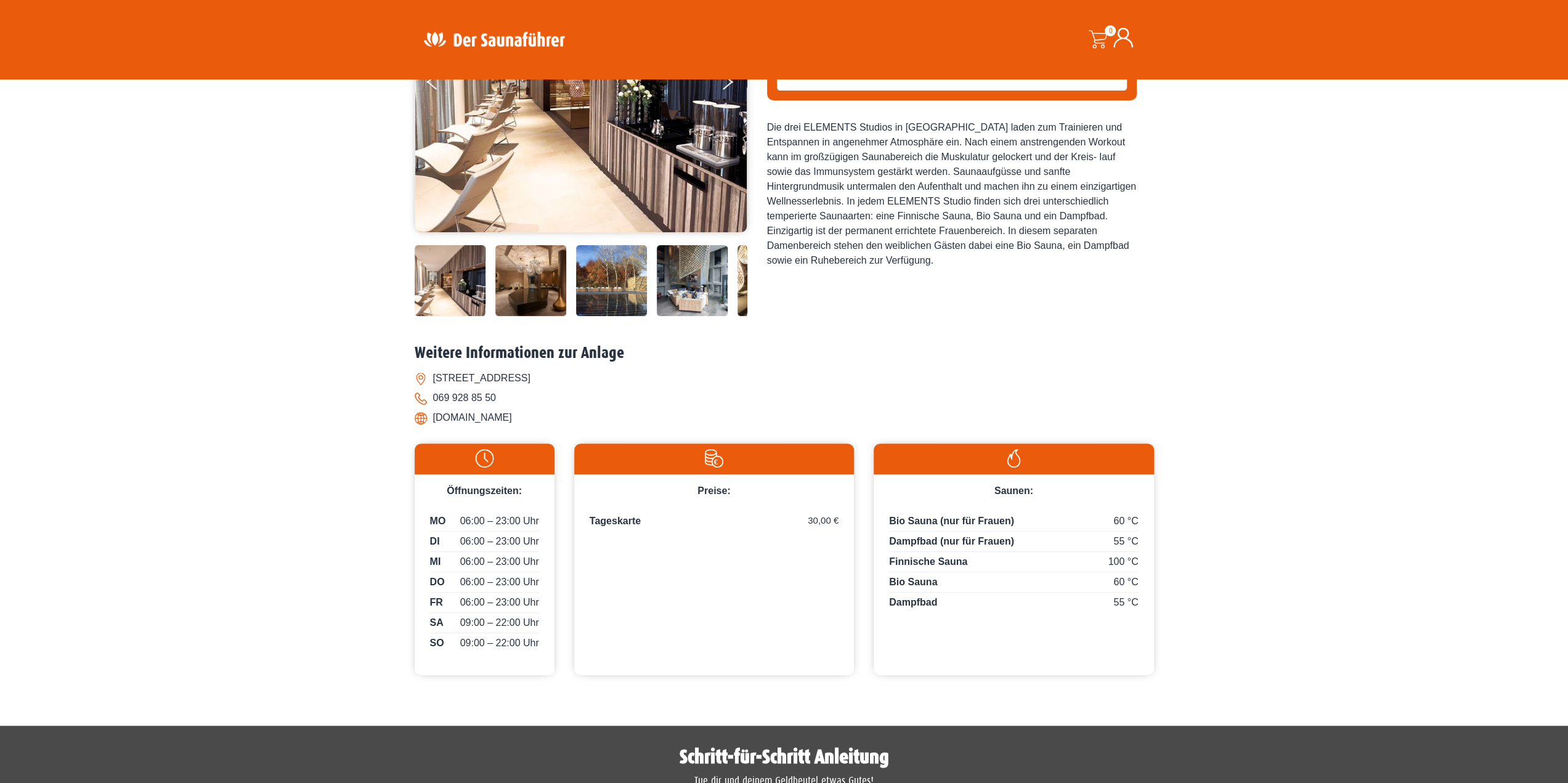
scroll to position [246, 0]
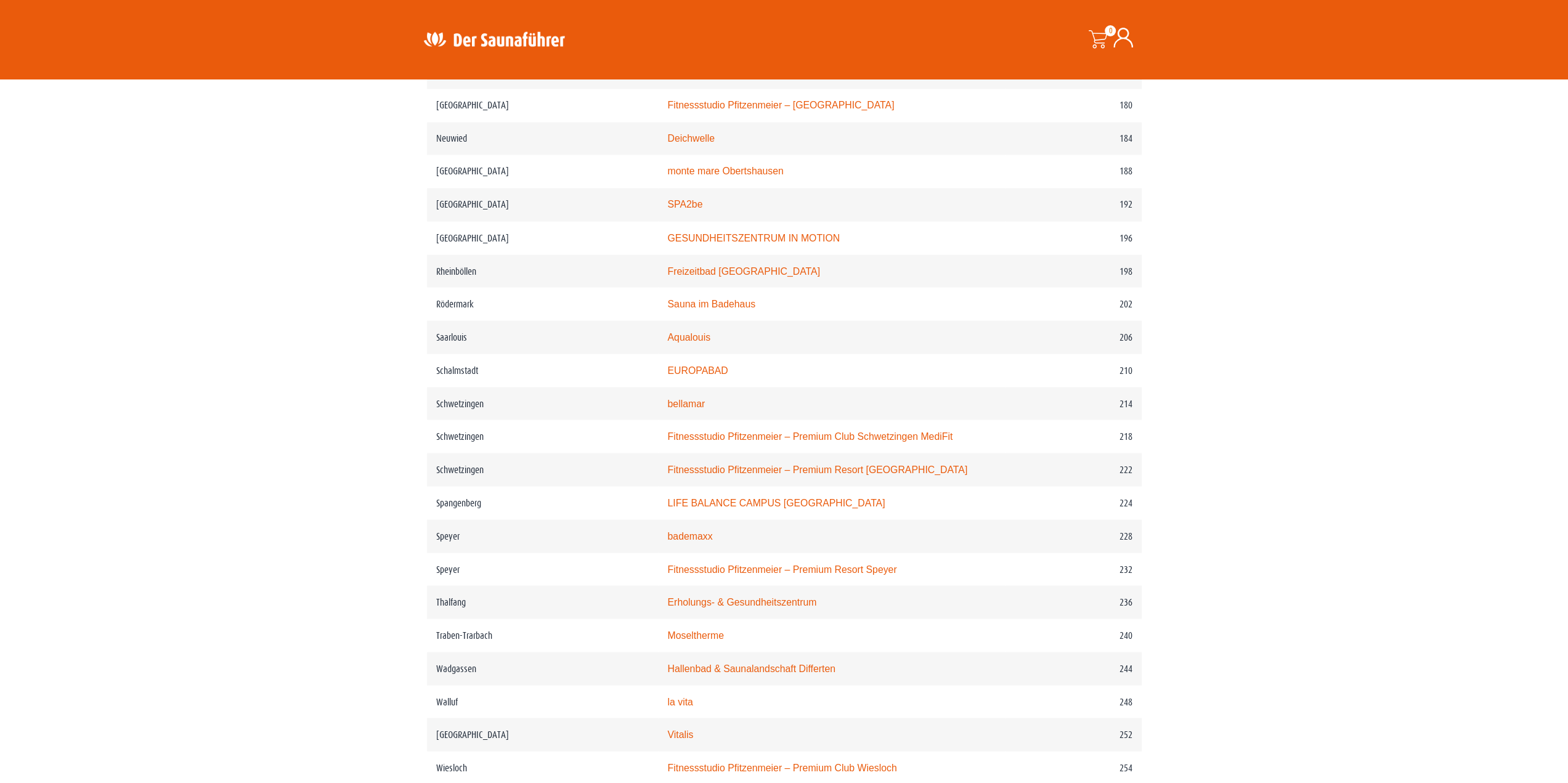
scroll to position [2312, 0]
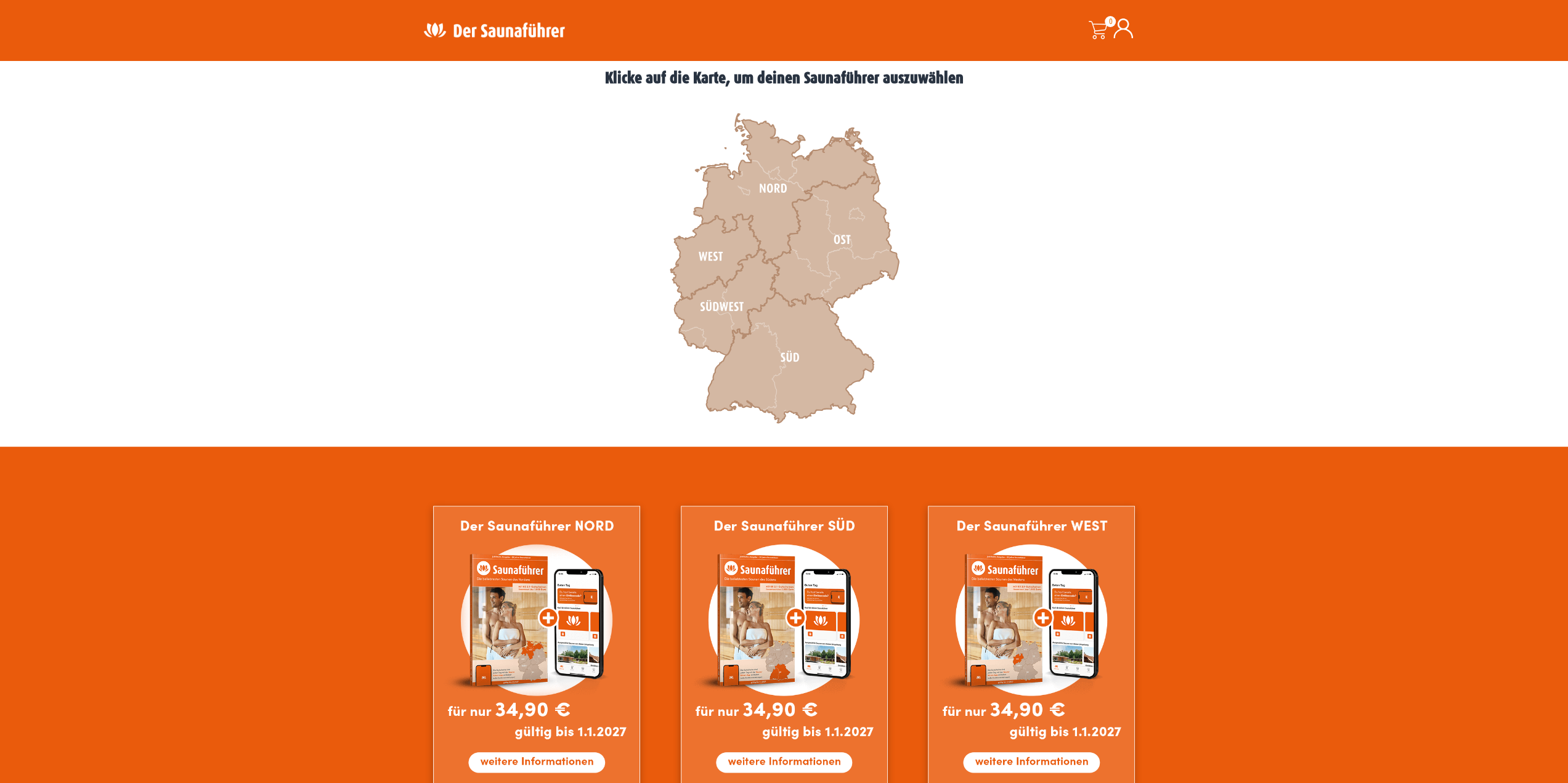
scroll to position [327, 0]
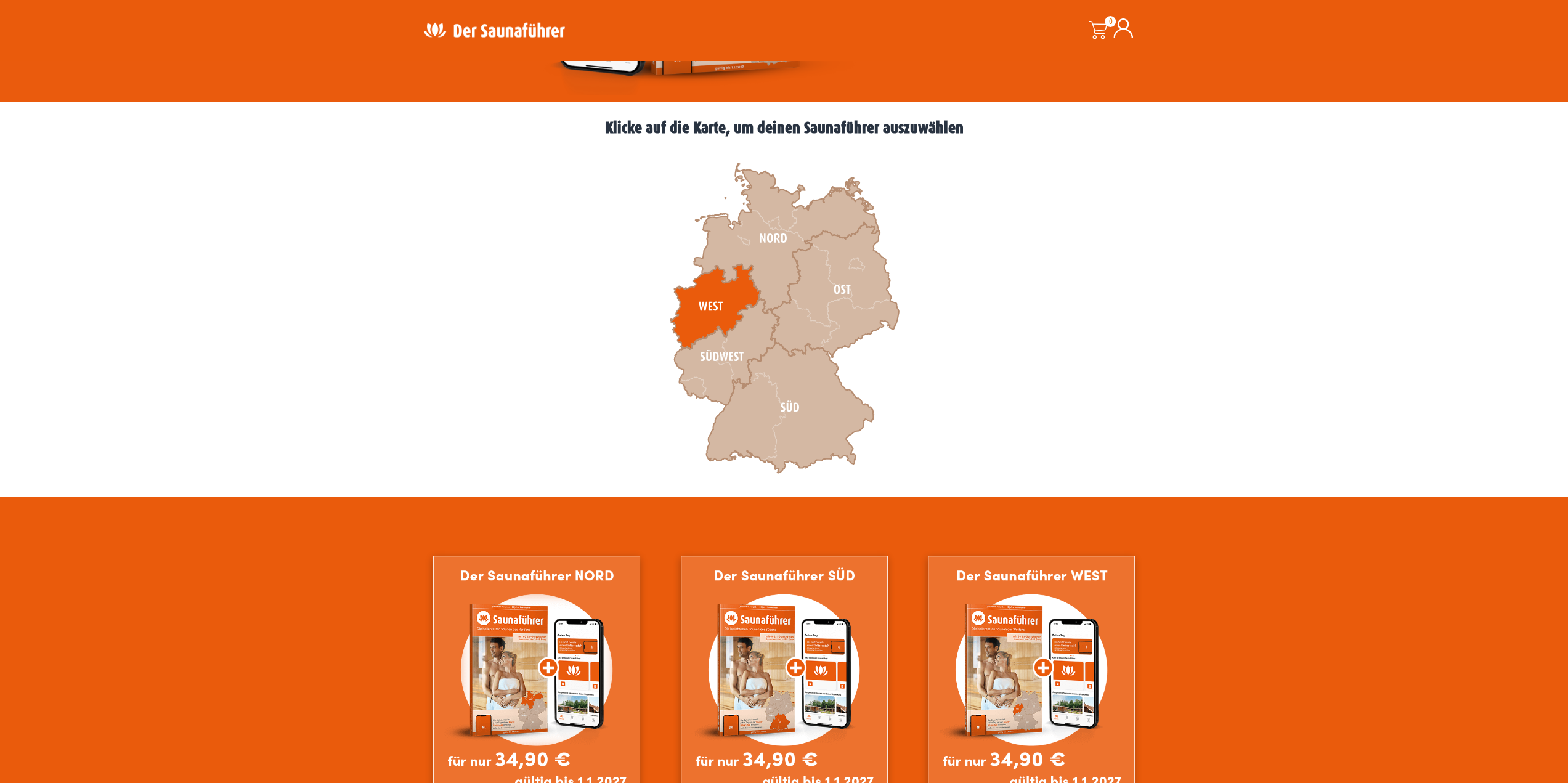
click at [716, 305] on icon at bounding box center [715, 306] width 90 height 85
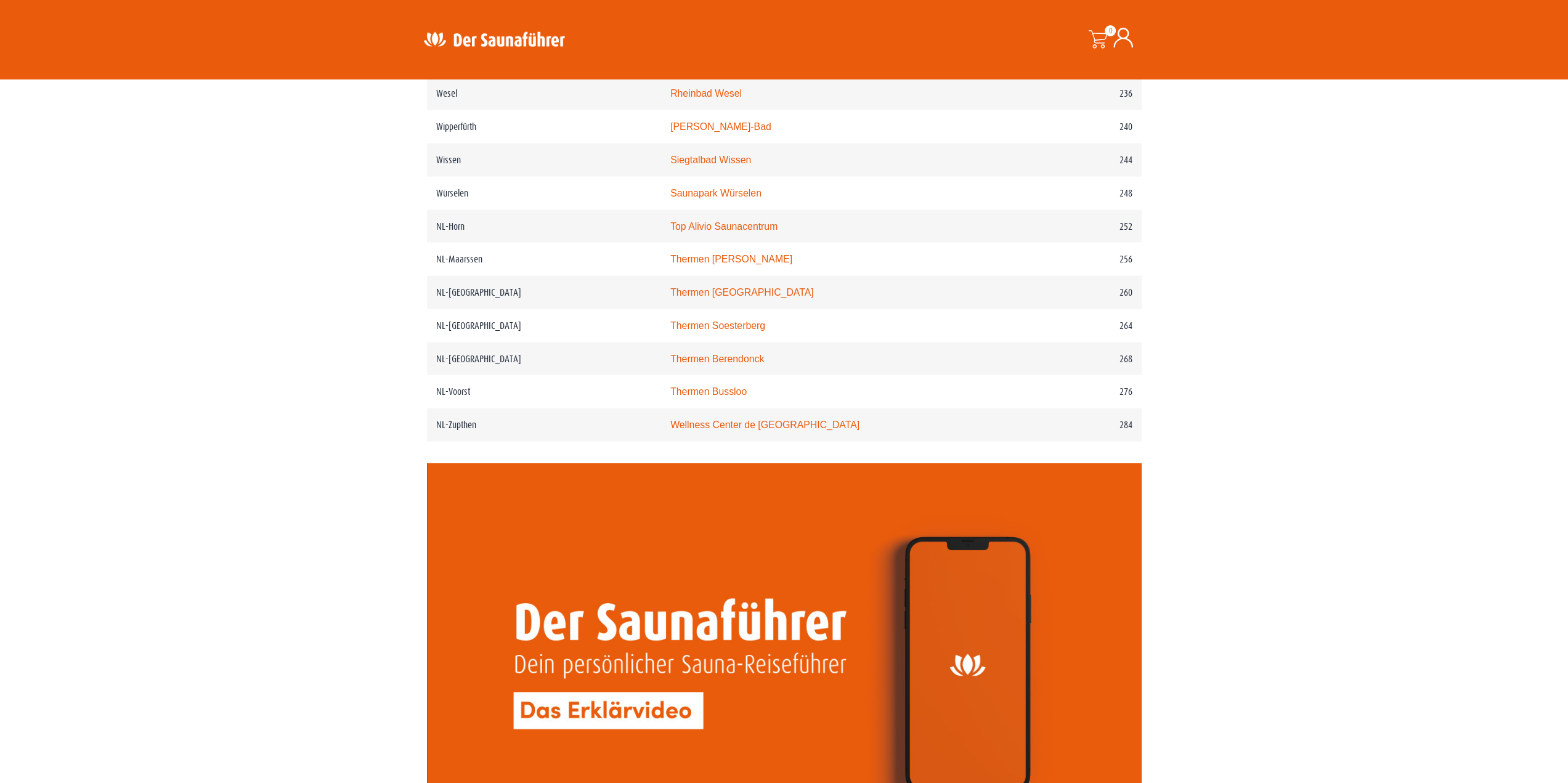
scroll to position [2464, 0]
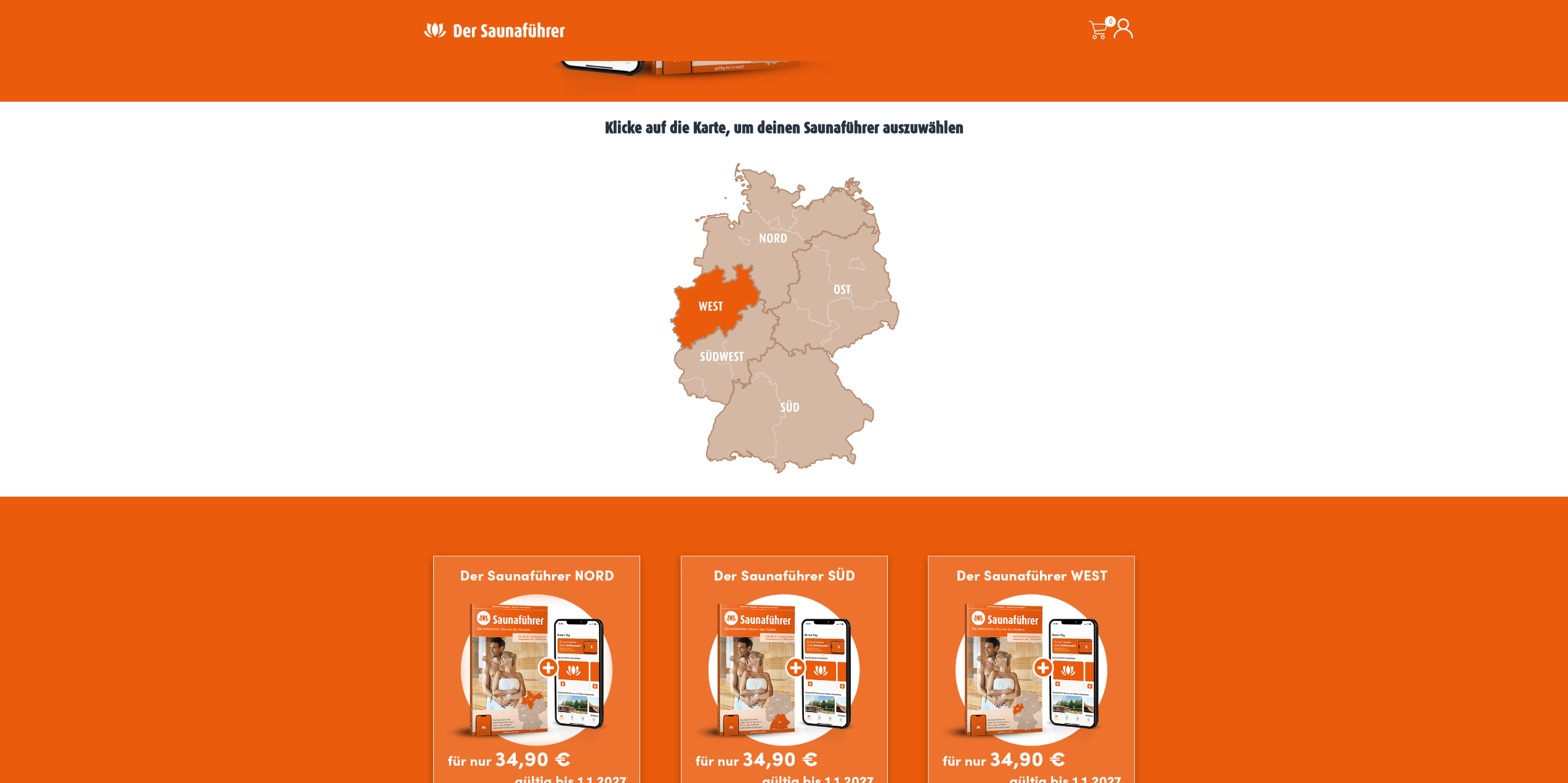
click at [706, 301] on icon at bounding box center [715, 306] width 90 height 85
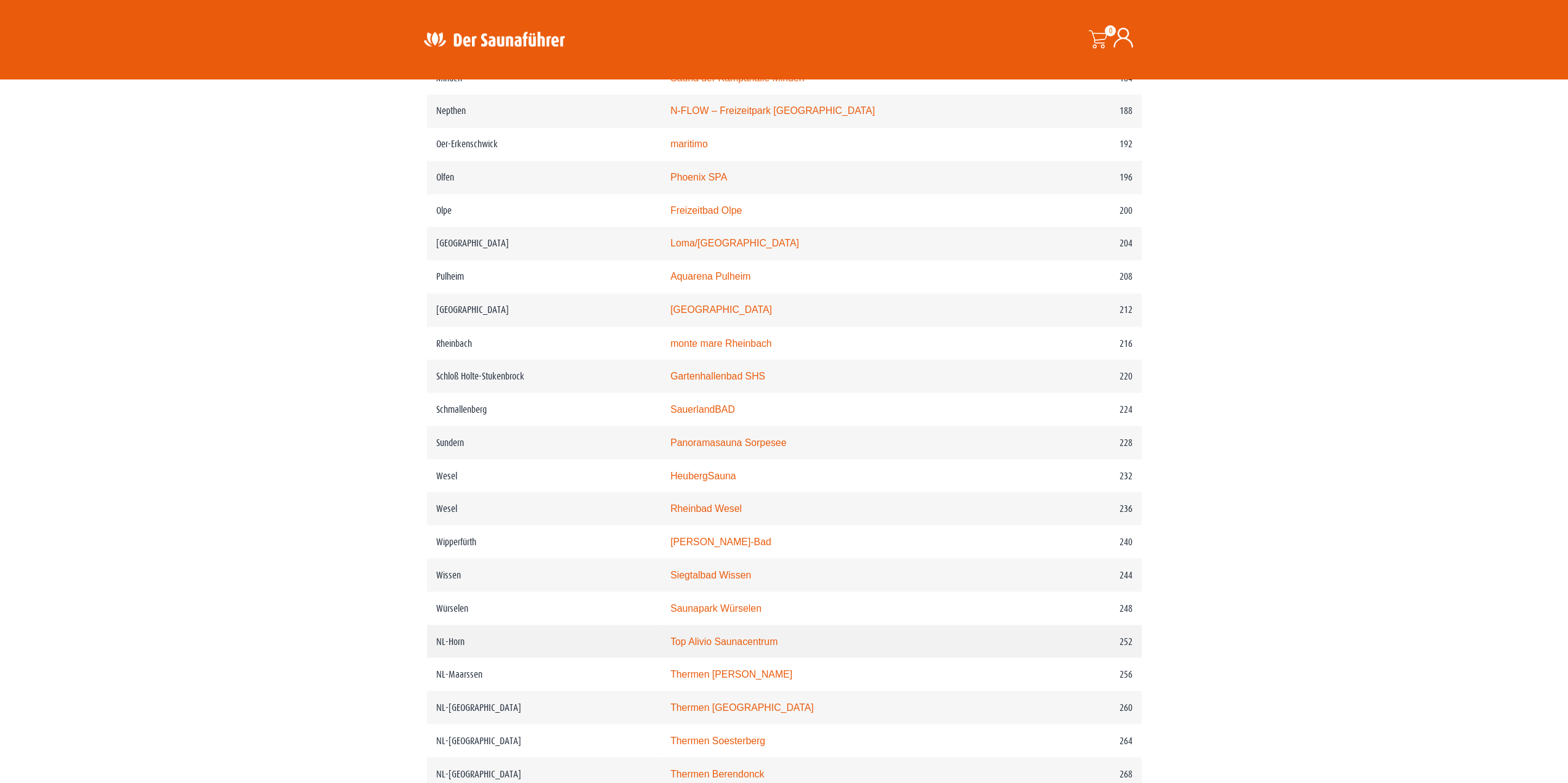
scroll to position [2211, 0]
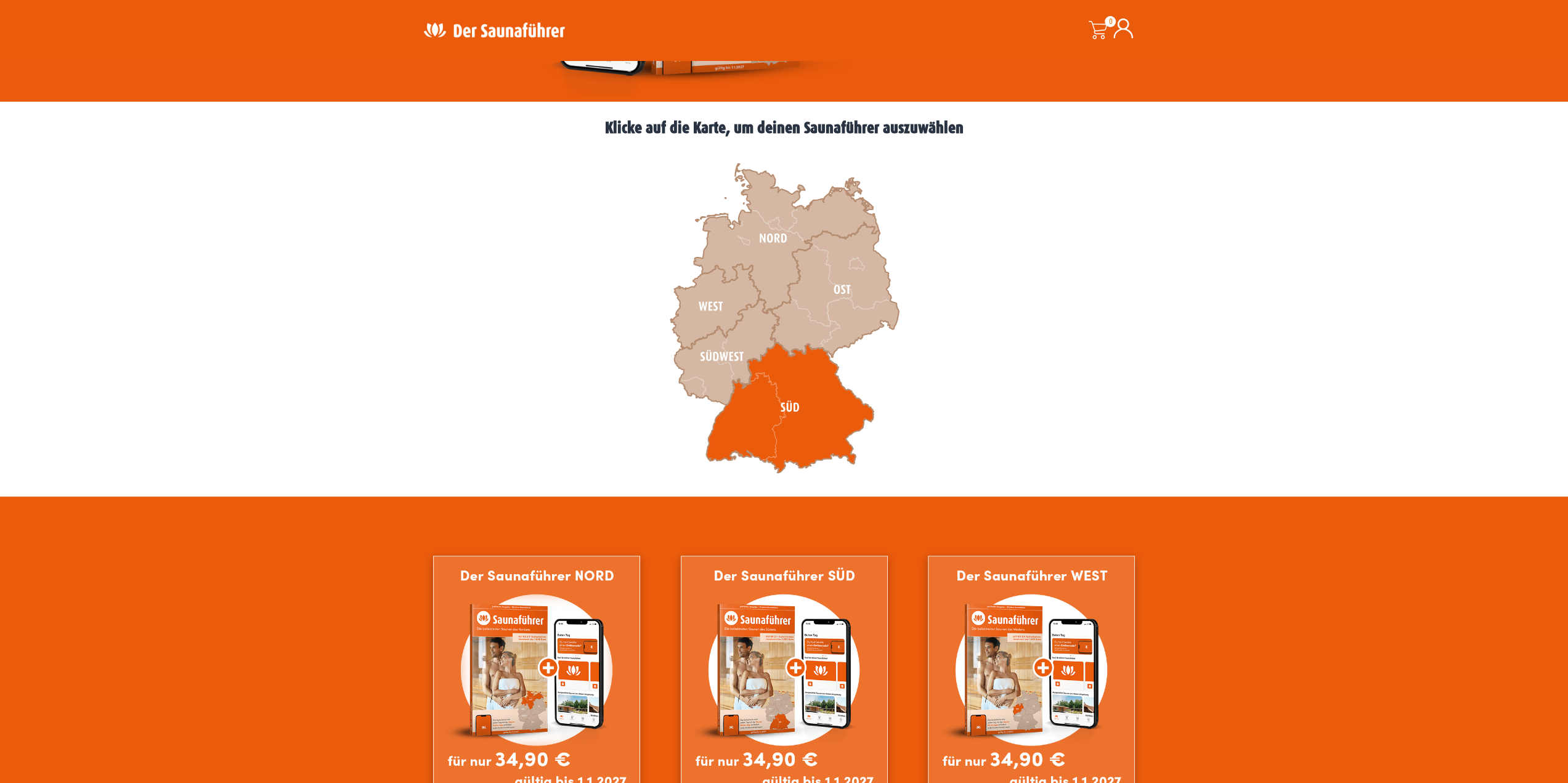
click at [819, 423] on icon at bounding box center [790, 407] width 168 height 131
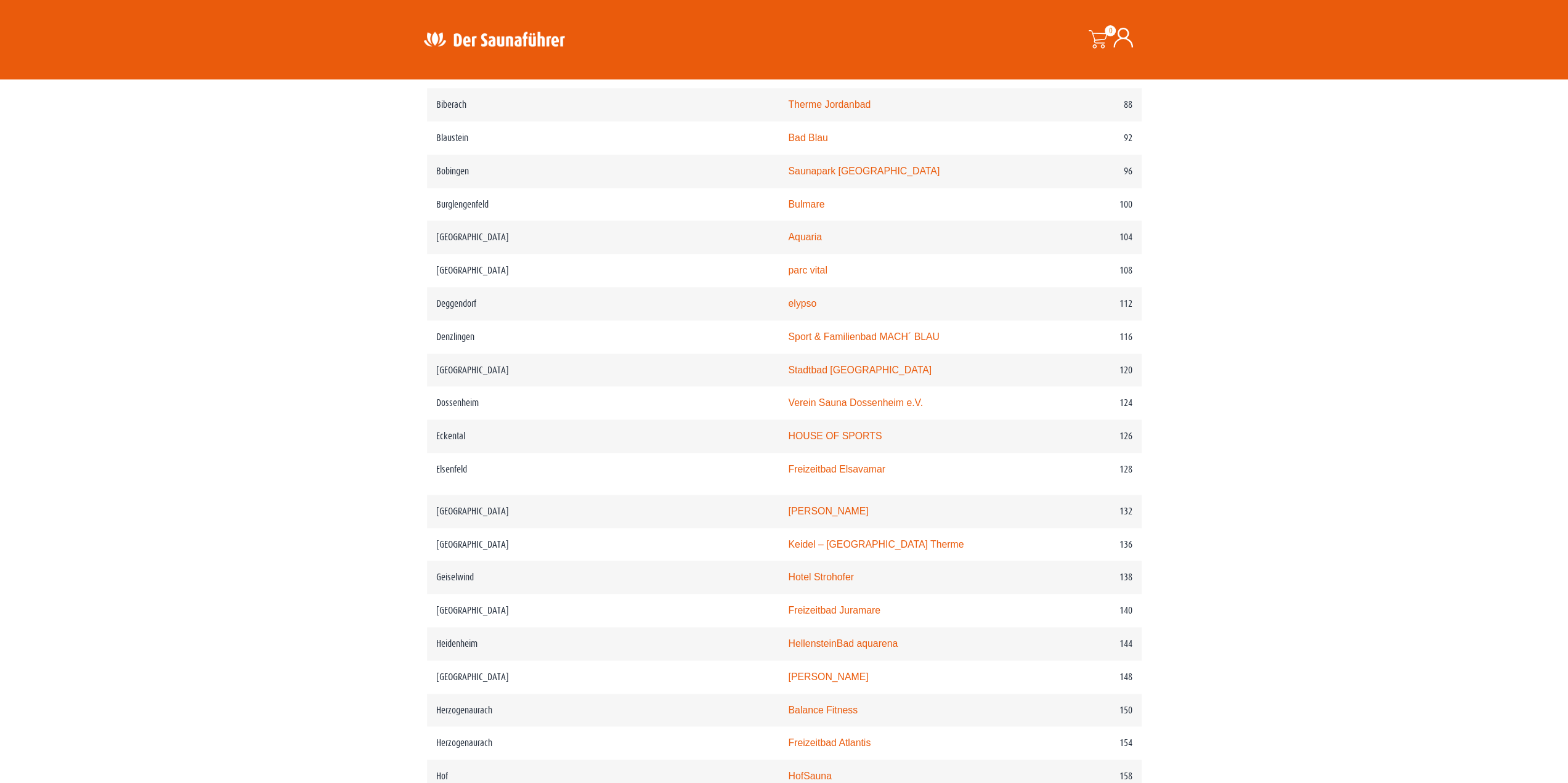
scroll to position [1540, 0]
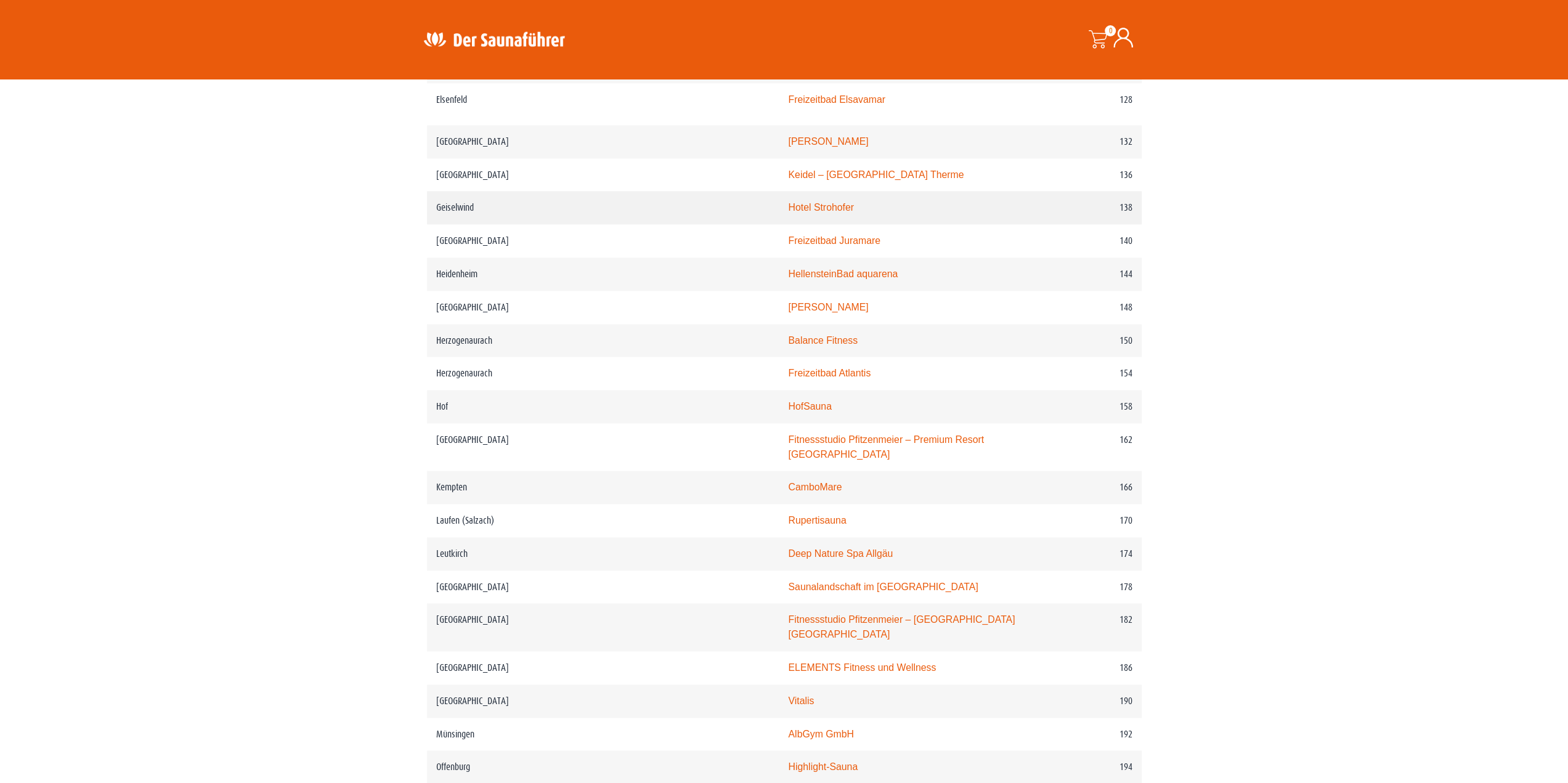
click at [788, 213] on link "Hotel Strohofer" at bounding box center [820, 207] width 65 height 10
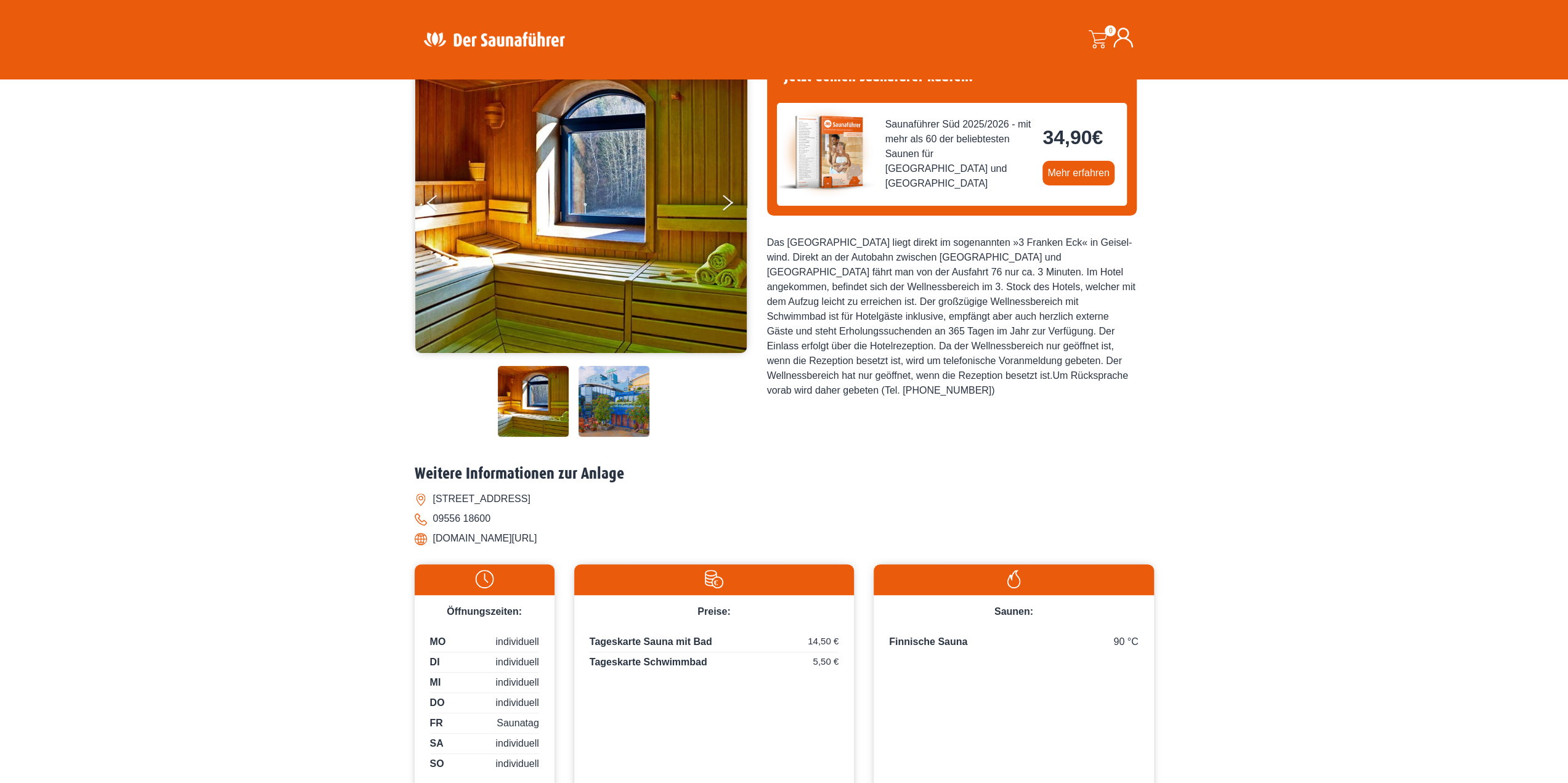
scroll to position [123, 0]
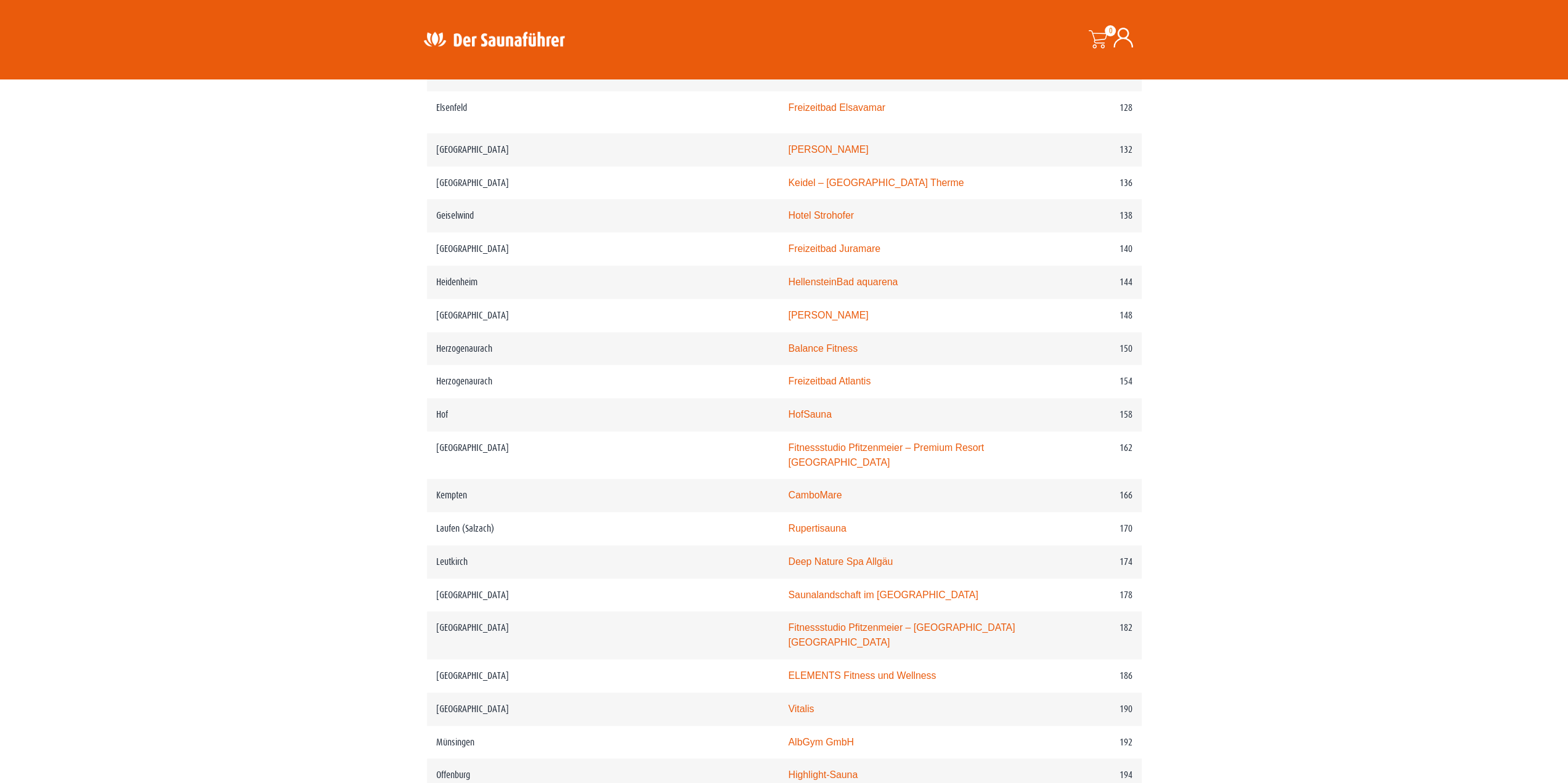
scroll to position [1560, 0]
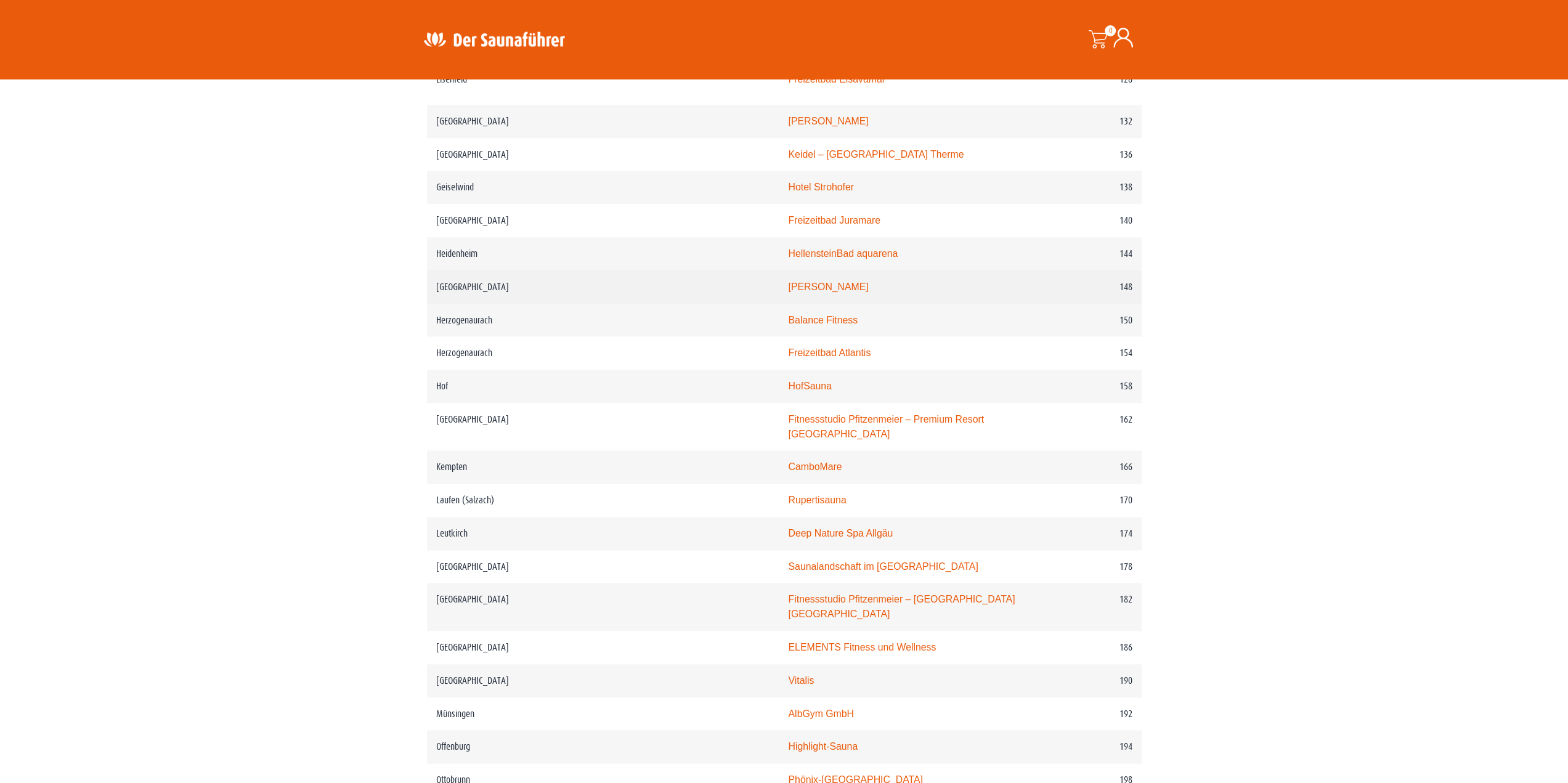
click at [788, 292] on link "[PERSON_NAME]" at bounding box center [828, 287] width 80 height 10
